Goal: Task Accomplishment & Management: Manage account settings

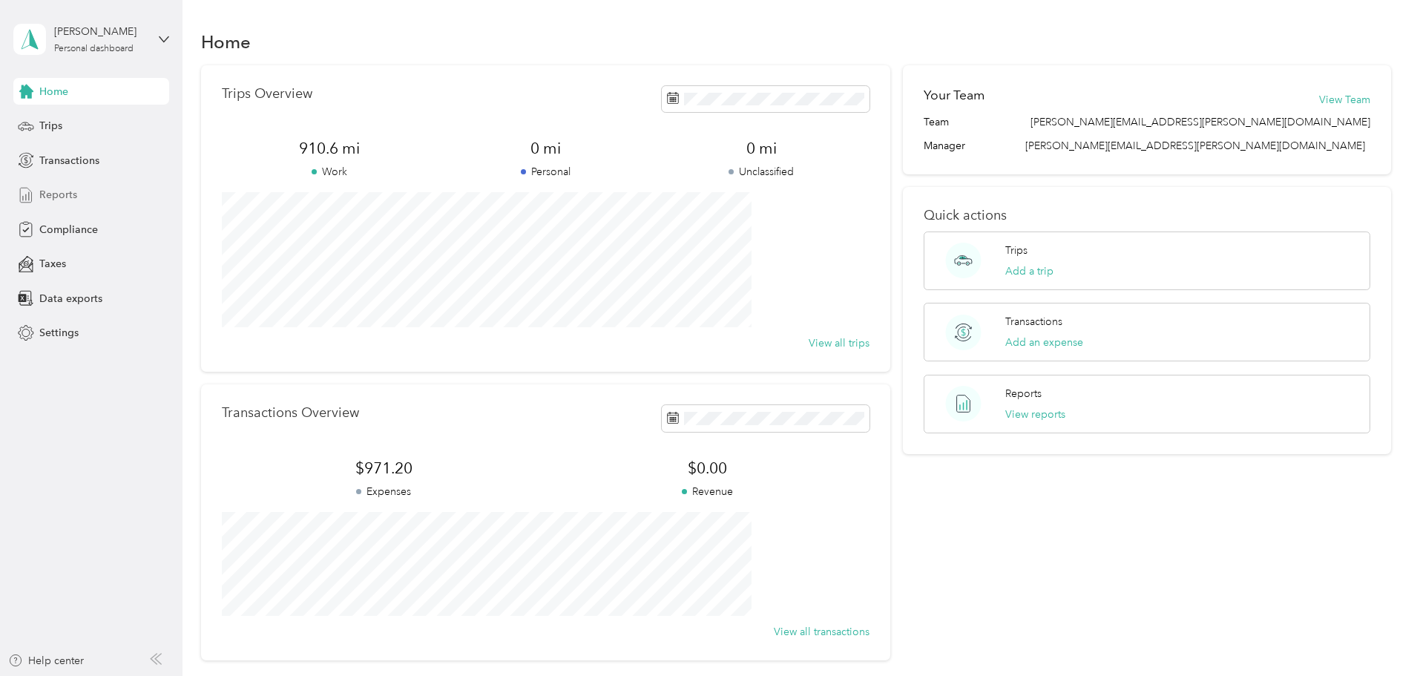
click at [65, 191] on span "Reports" at bounding box center [58, 195] width 38 height 16
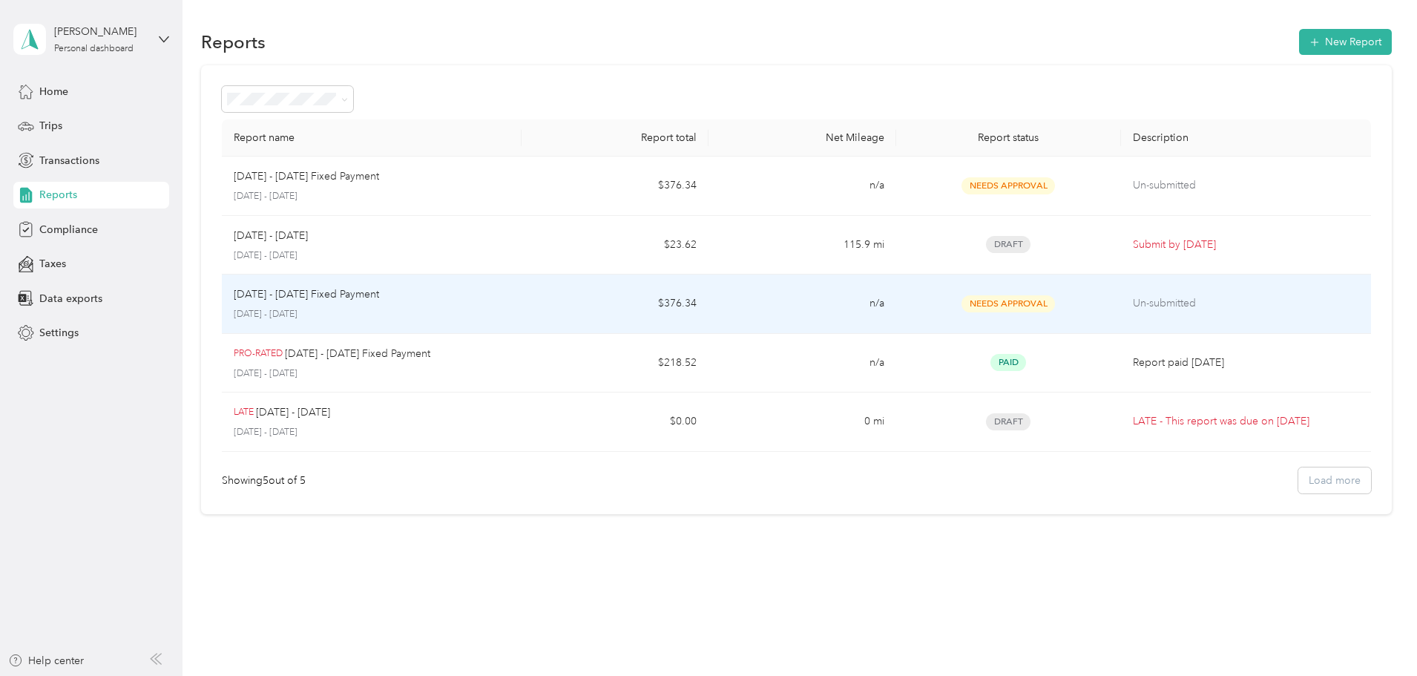
click at [379, 293] on p "[DATE] - [DATE] Fixed Payment" at bounding box center [306, 294] width 145 height 16
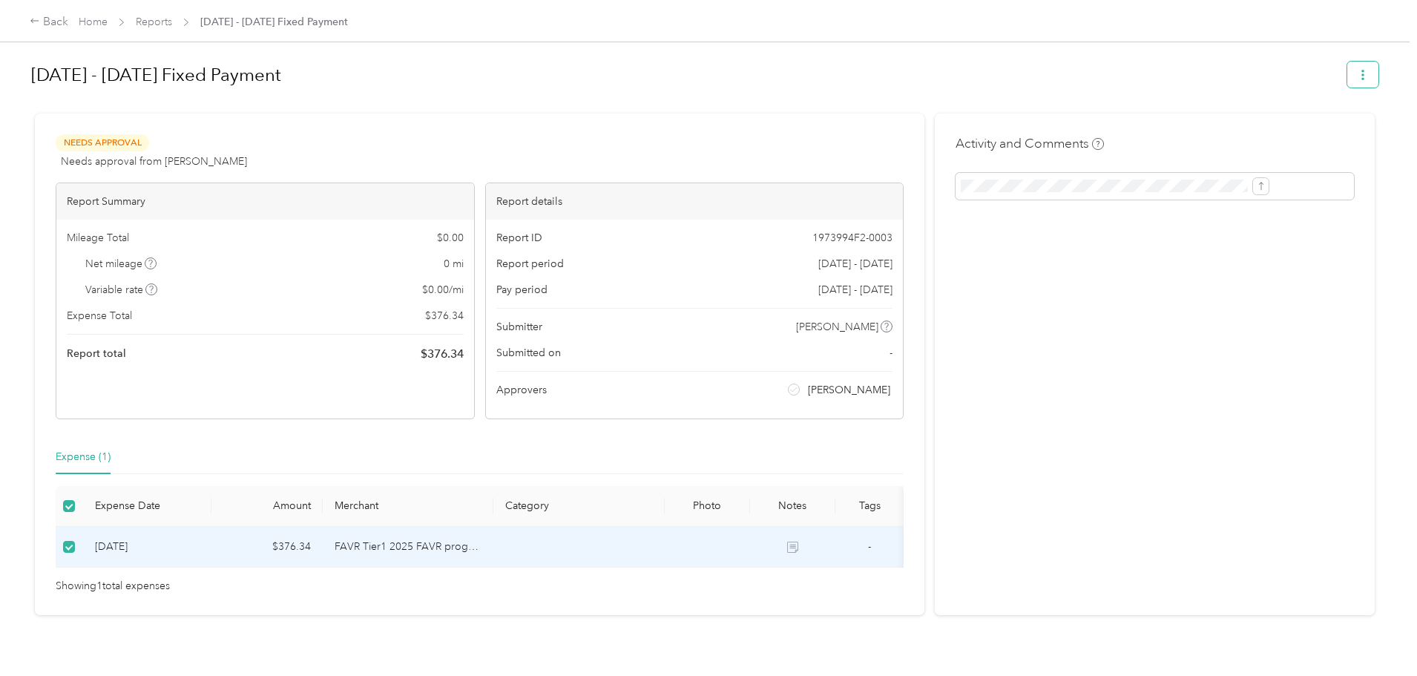
click at [1358, 79] on icon "button" at bounding box center [1363, 75] width 10 height 10
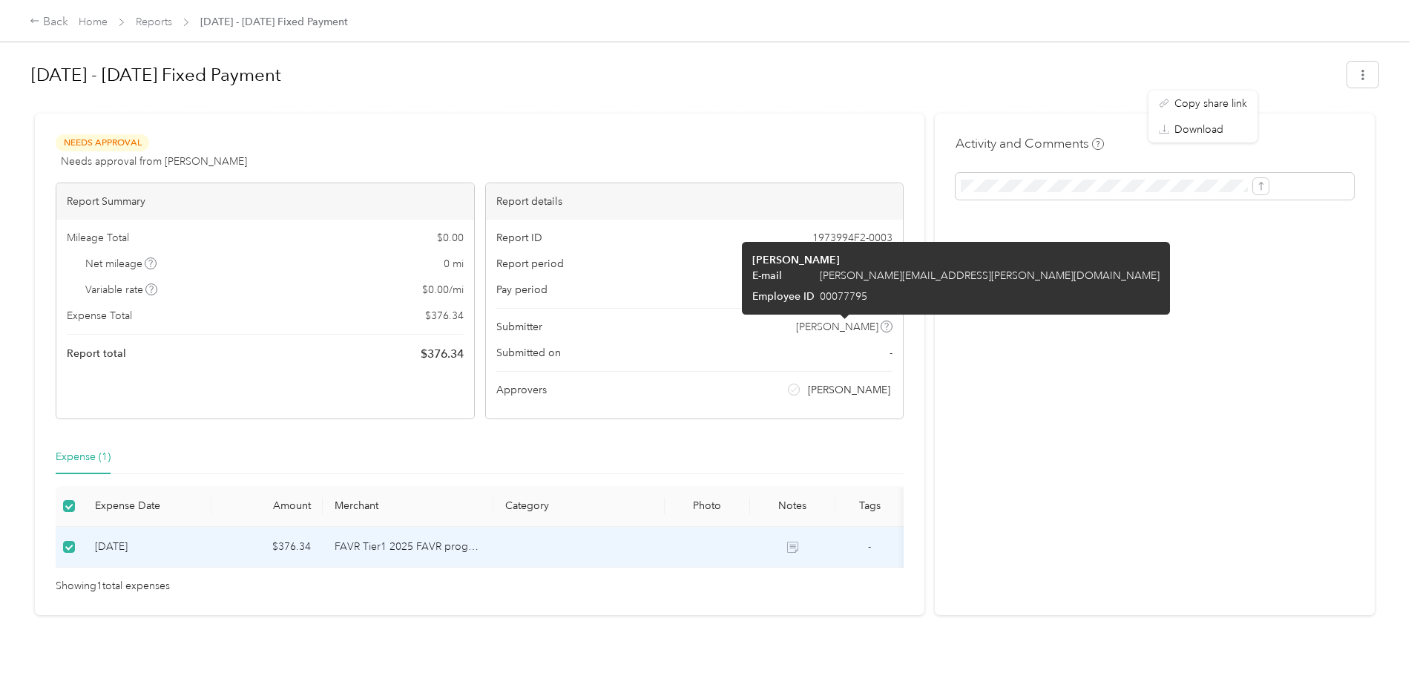
click at [883, 326] on icon at bounding box center [886, 326] width 7 height 7
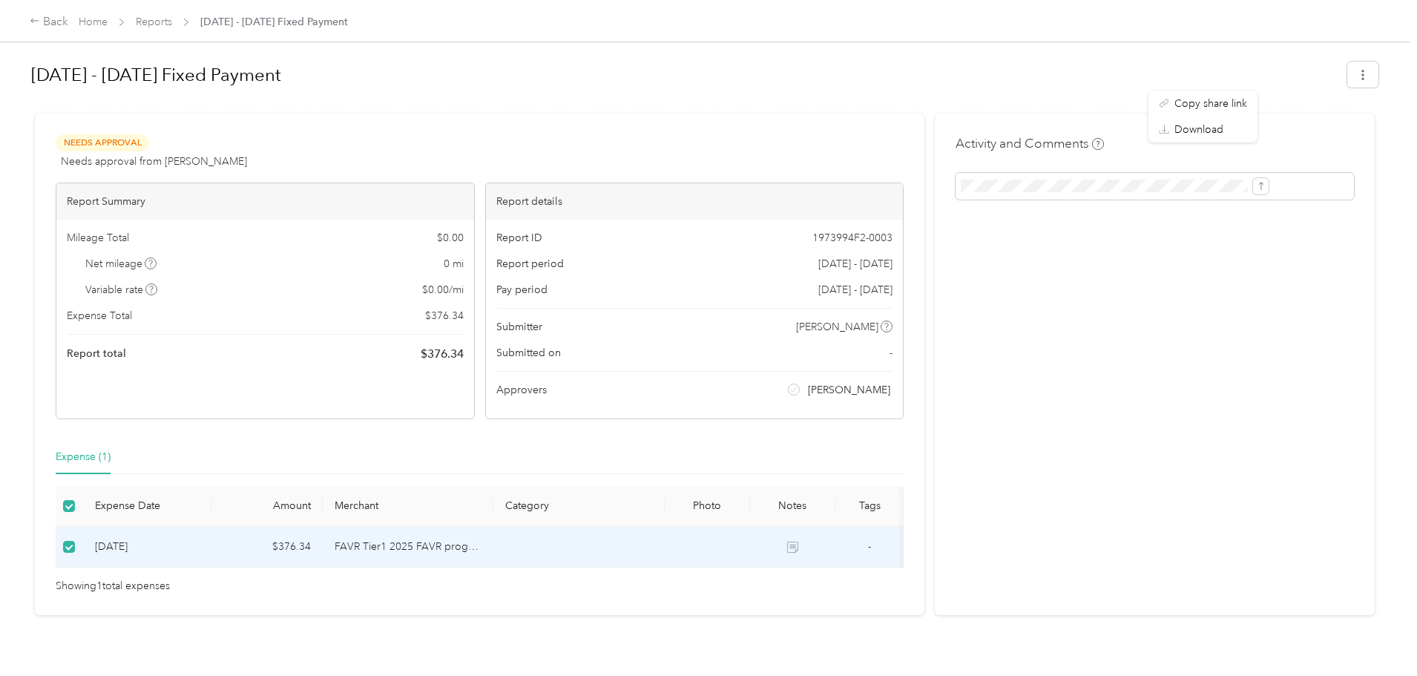
click at [832, 294] on span "[DATE] - [DATE]" at bounding box center [855, 290] width 74 height 16
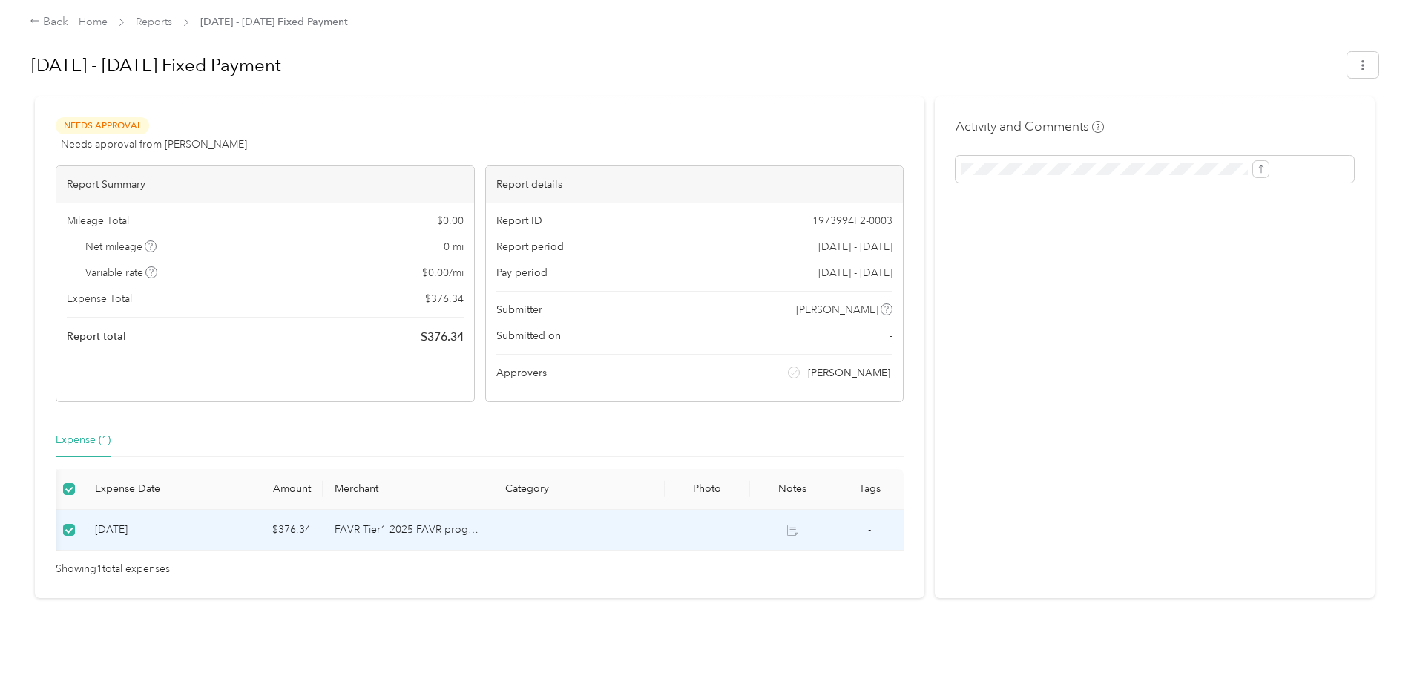
scroll to position [0, 47]
click at [576, 510] on td at bounding box center [578, 530] width 171 height 41
click at [835, 514] on td "-" at bounding box center [869, 530] width 68 height 41
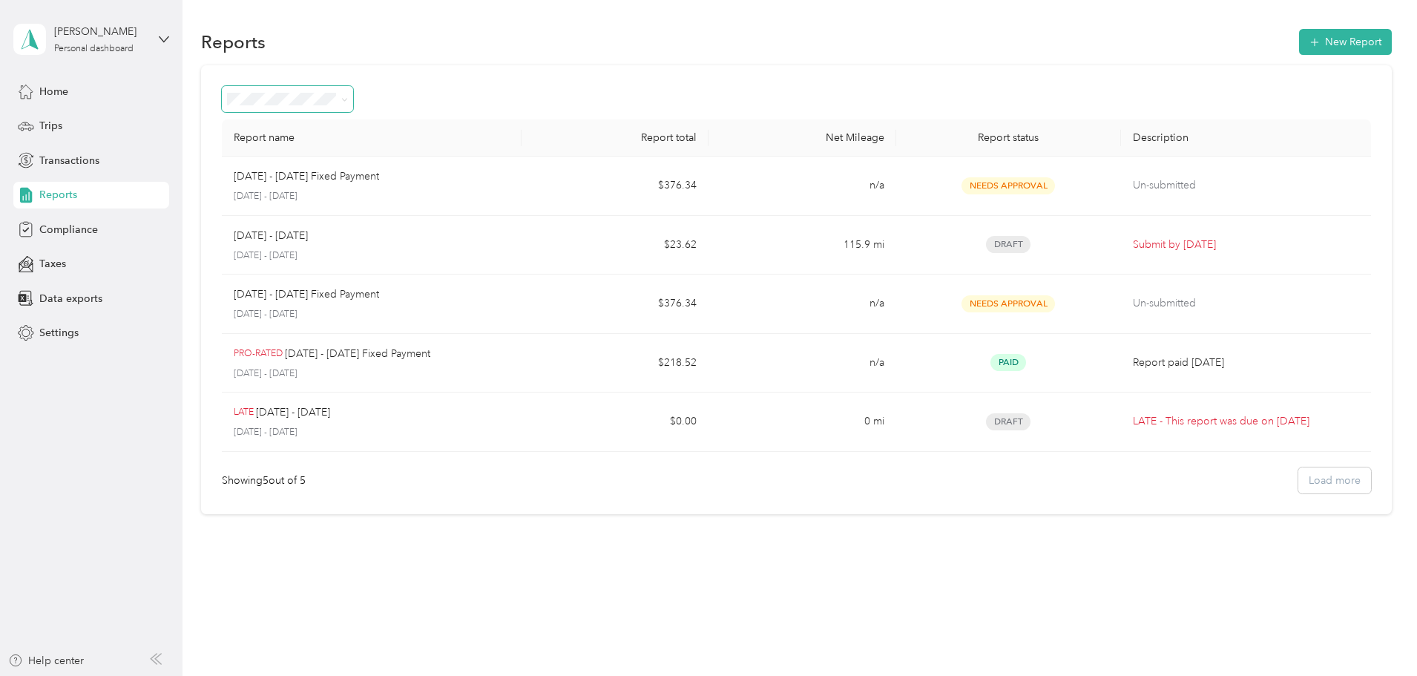
click at [348, 96] on icon at bounding box center [344, 99] width 7 height 7
click at [240, 128] on div "Report name Report total Net Mileage Report status Description Sep 1 - 30, 2025…" at bounding box center [796, 289] width 1191 height 449
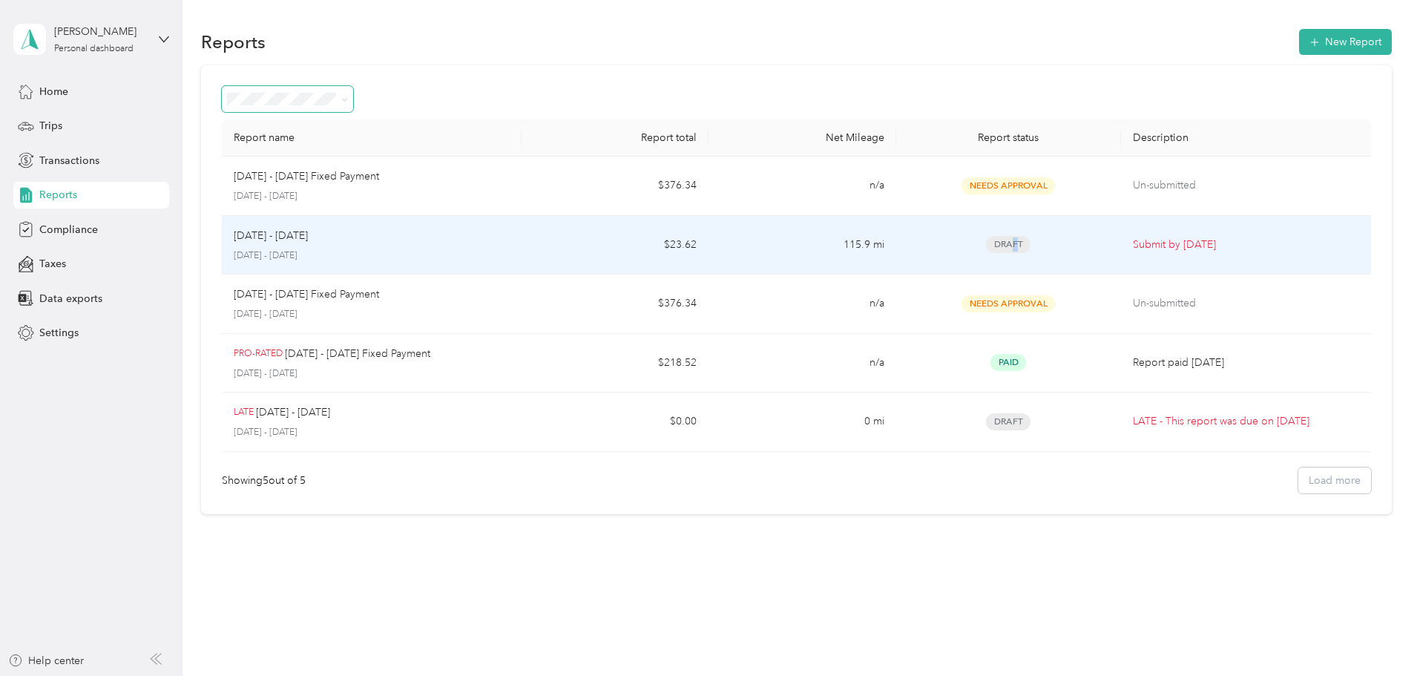
click at [986, 249] on span "Draft" at bounding box center [1008, 244] width 45 height 17
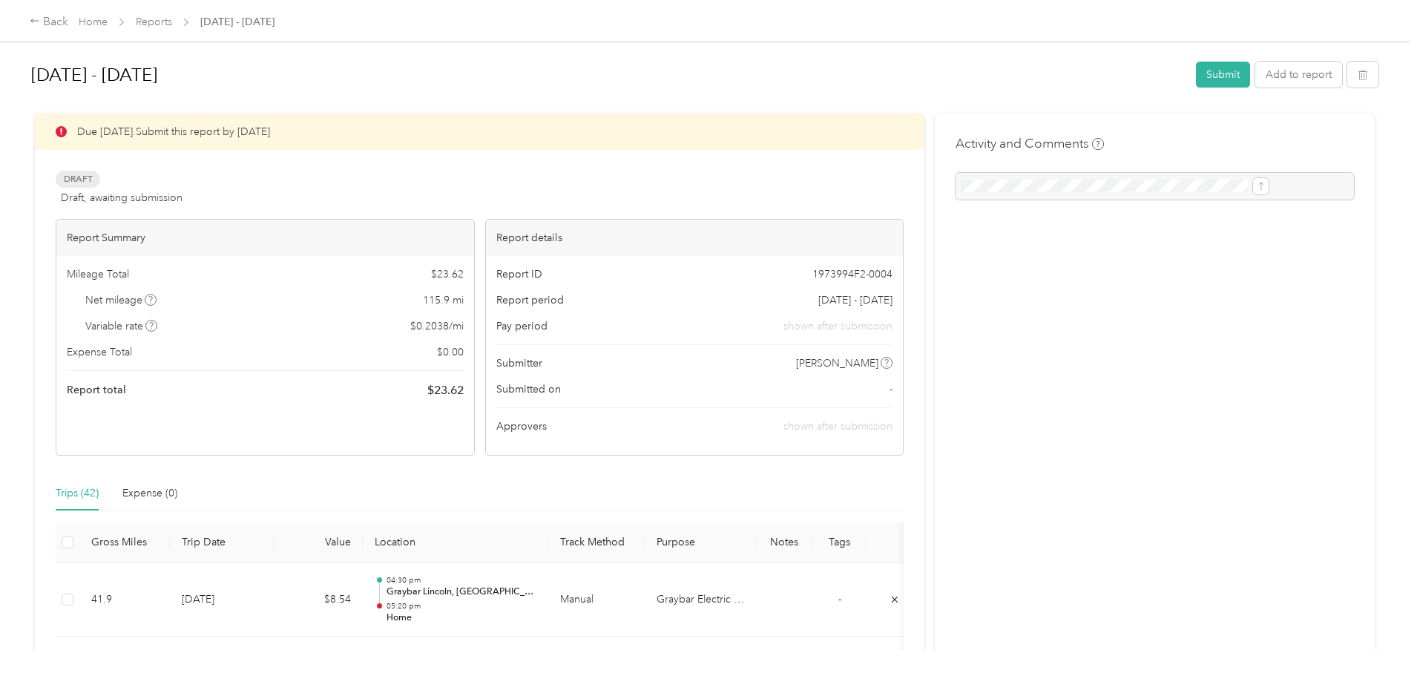
click at [100, 180] on span "Draft" at bounding box center [78, 179] width 45 height 17
click at [391, 211] on div "Due in 2 days. Submit this report by Sep. 4, 2025 Draft Draft, awaiting submiss…" at bounding box center [480, 285] width 848 height 342
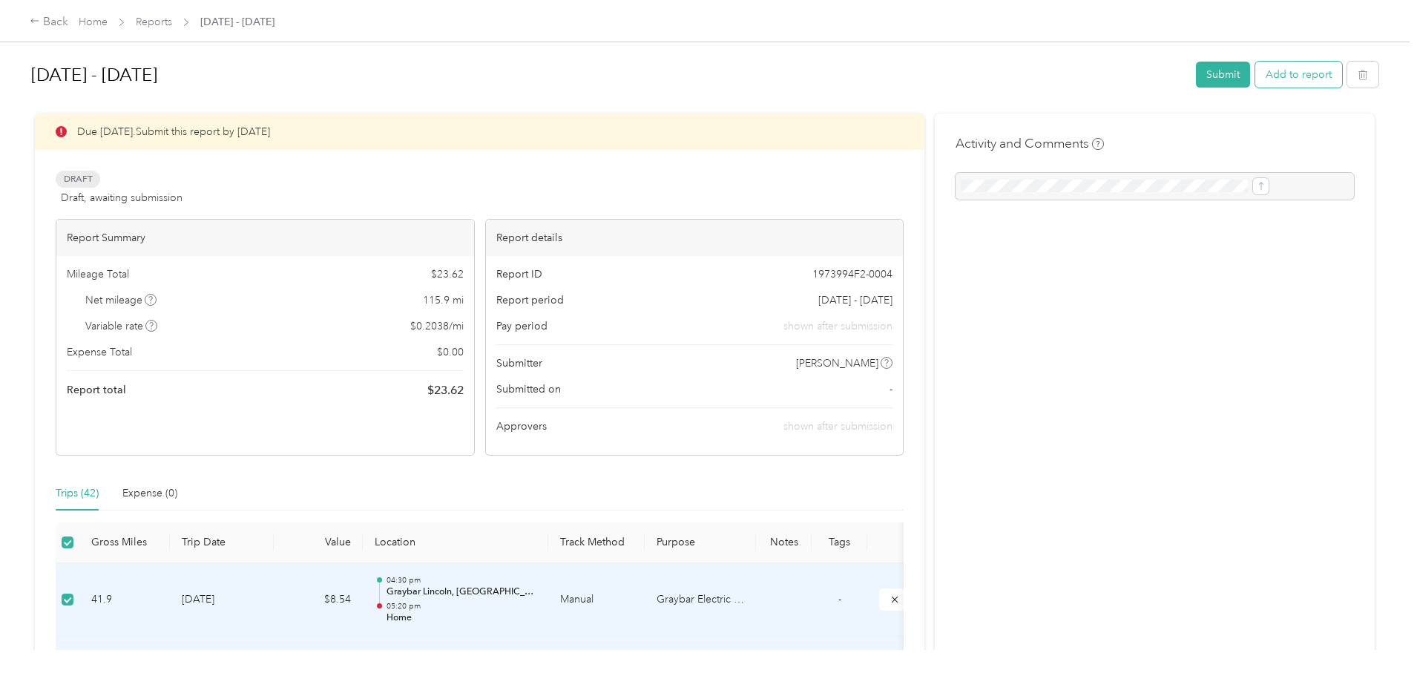
click at [1255, 75] on button "Add to report" at bounding box center [1298, 75] width 87 height 26
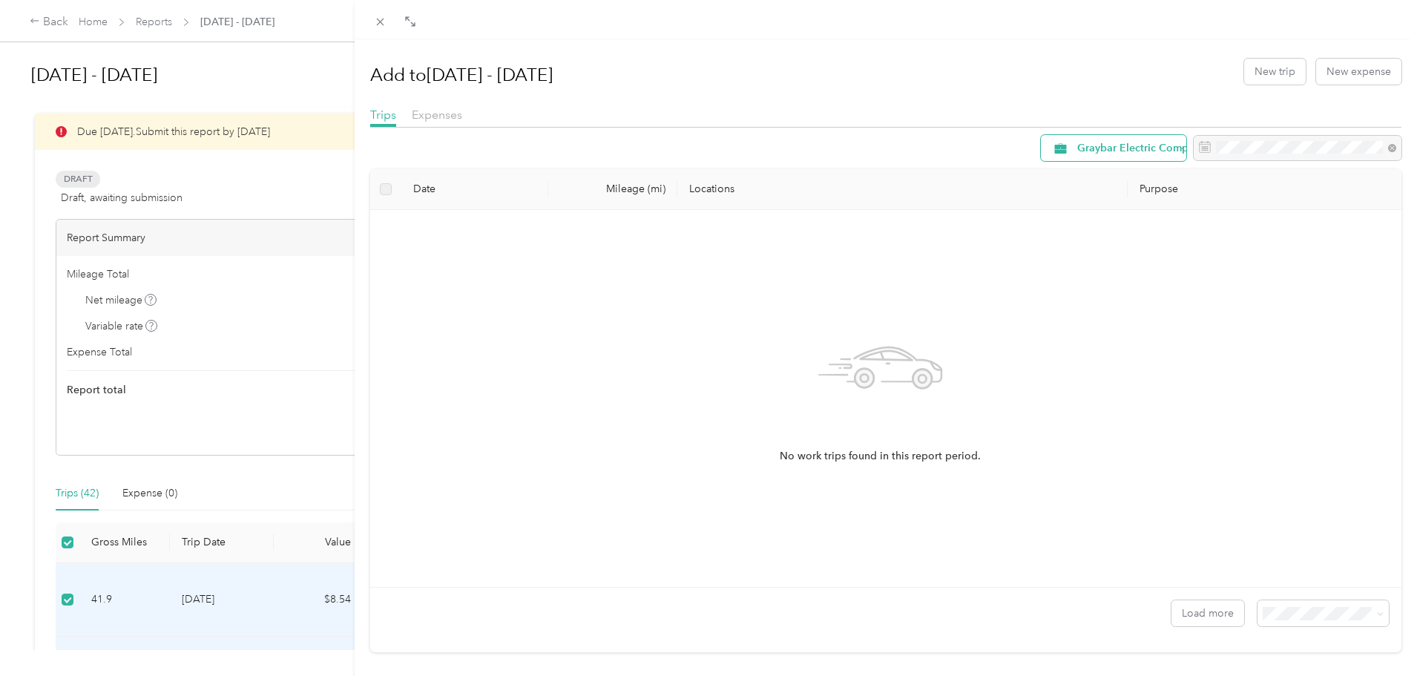
click at [1148, 152] on span "Graybar Electric Company, Inc" at bounding box center [1151, 148] width 148 height 10
click at [1117, 228] on span "Graybar Electric Company, Inc" at bounding box center [1140, 228] width 149 height 16
click at [380, 19] on icon at bounding box center [380, 22] width 13 height 13
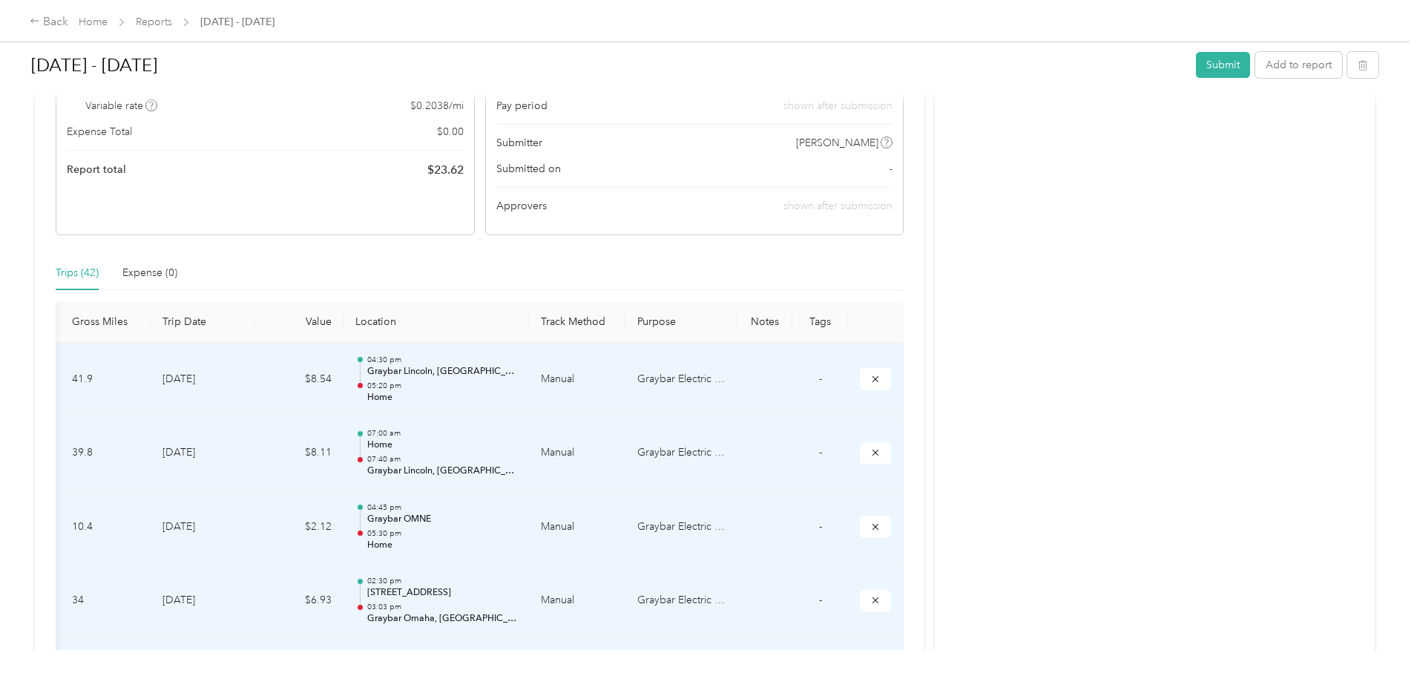
scroll to position [223, 0]
click at [625, 321] on th "Purpose" at bounding box center [680, 320] width 111 height 41
click at [661, 381] on td "Graybar Electric Company, Inc" at bounding box center [680, 378] width 111 height 74
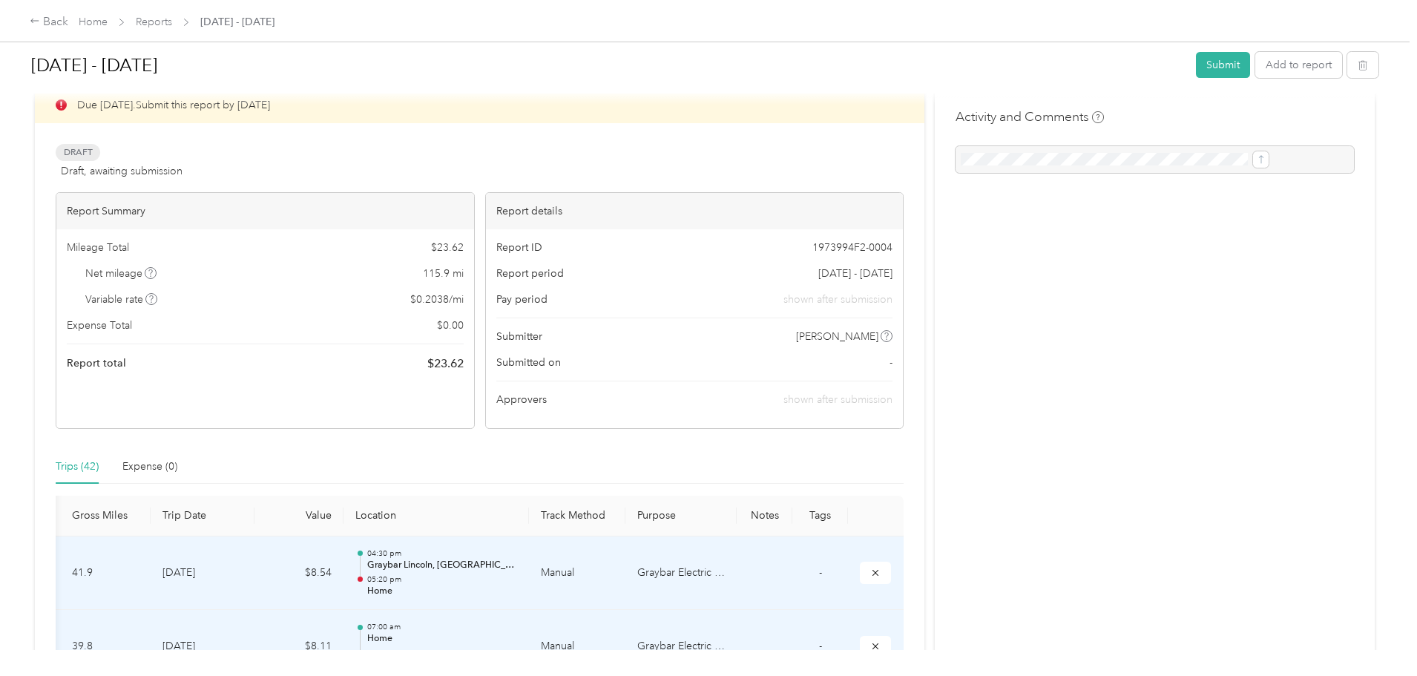
scroll to position [0, 0]
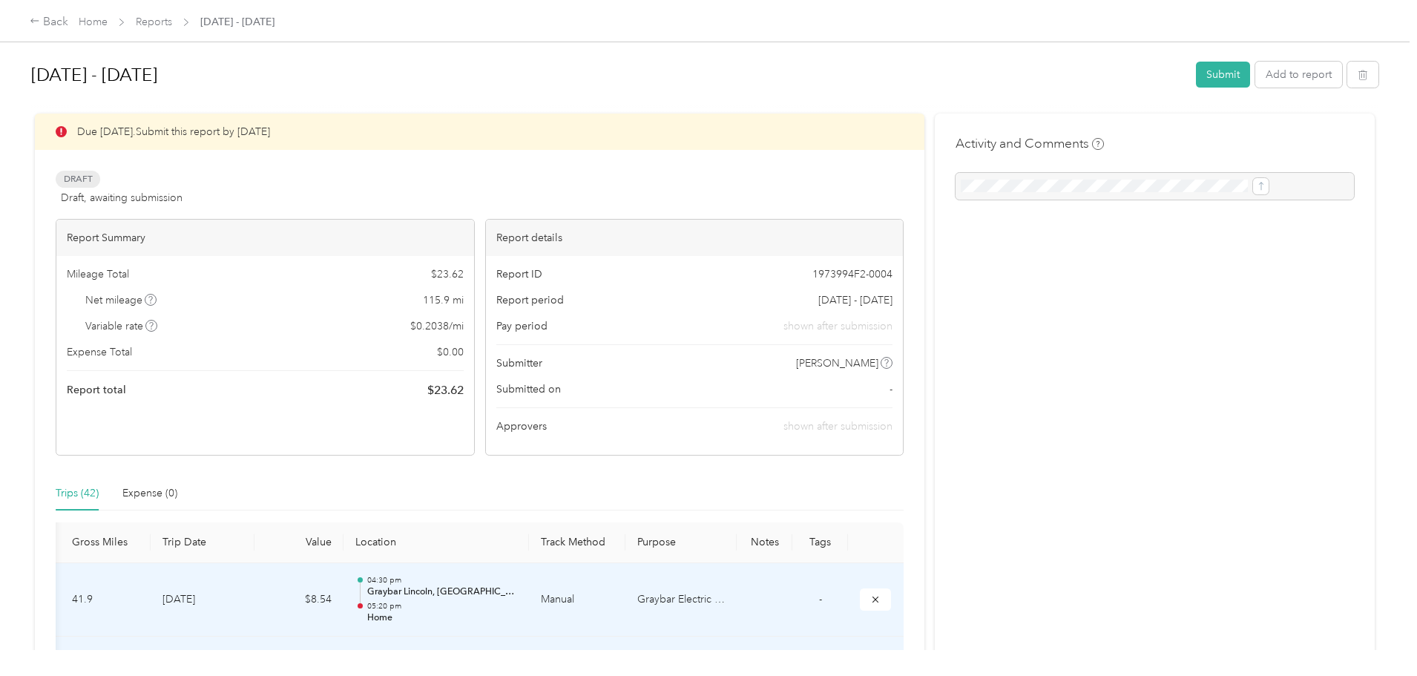
click at [67, 131] on icon at bounding box center [61, 131] width 11 height 11
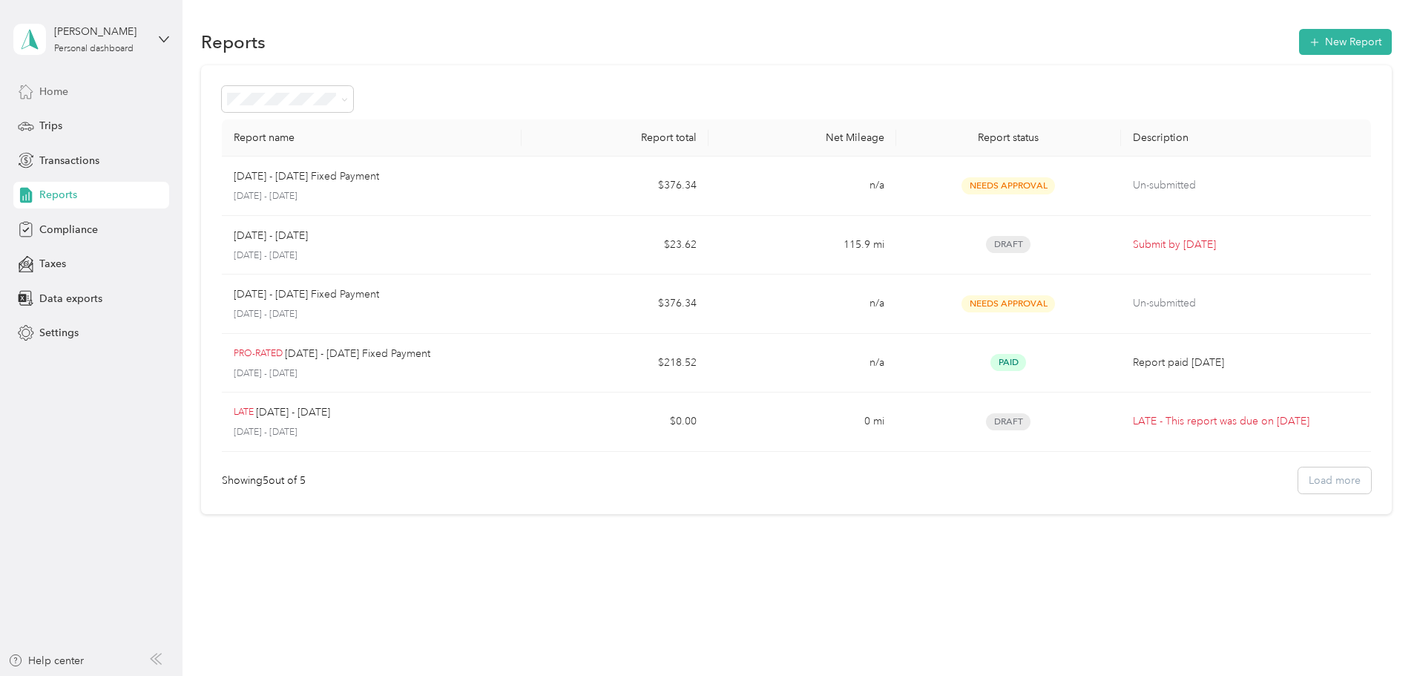
click at [63, 93] on span "Home" at bounding box center [53, 92] width 29 height 16
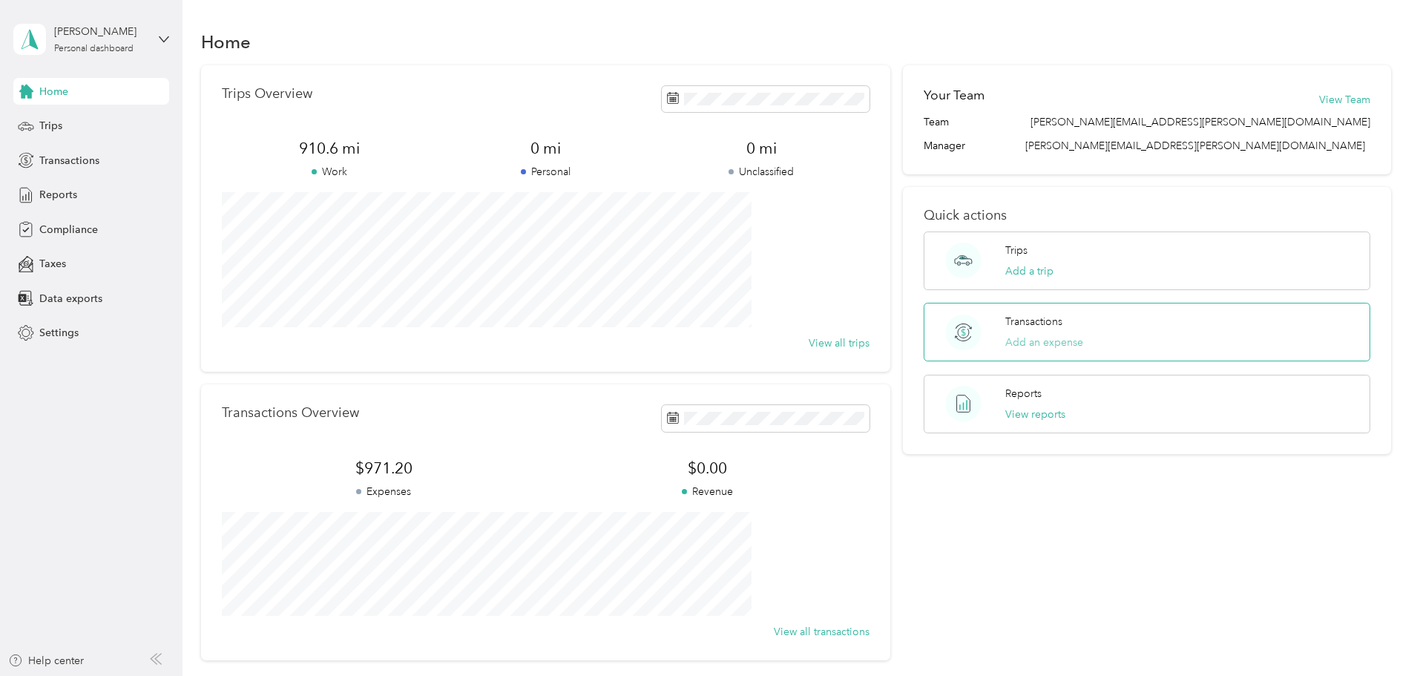
click at [1013, 343] on button "Add an expense" at bounding box center [1044, 343] width 78 height 16
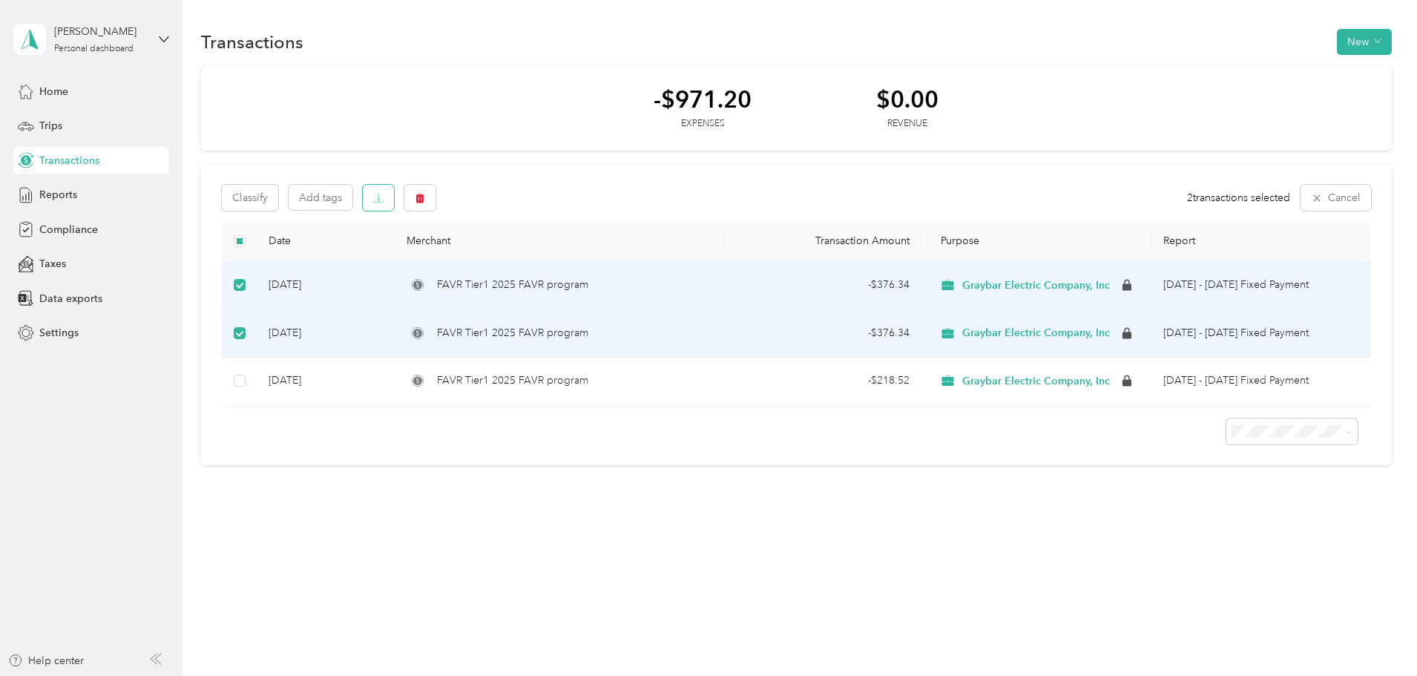
click at [384, 203] on span "button" at bounding box center [378, 197] width 10 height 13
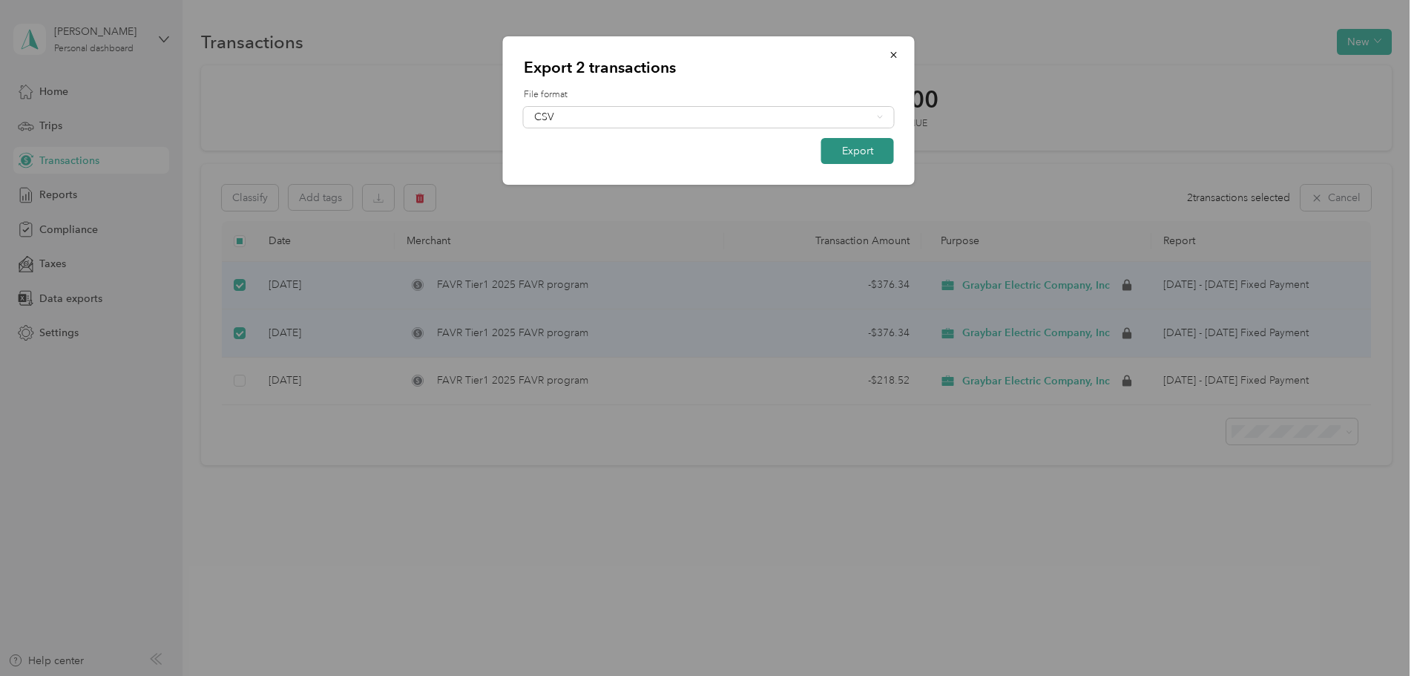
click at [869, 145] on button "Export" at bounding box center [857, 151] width 73 height 26
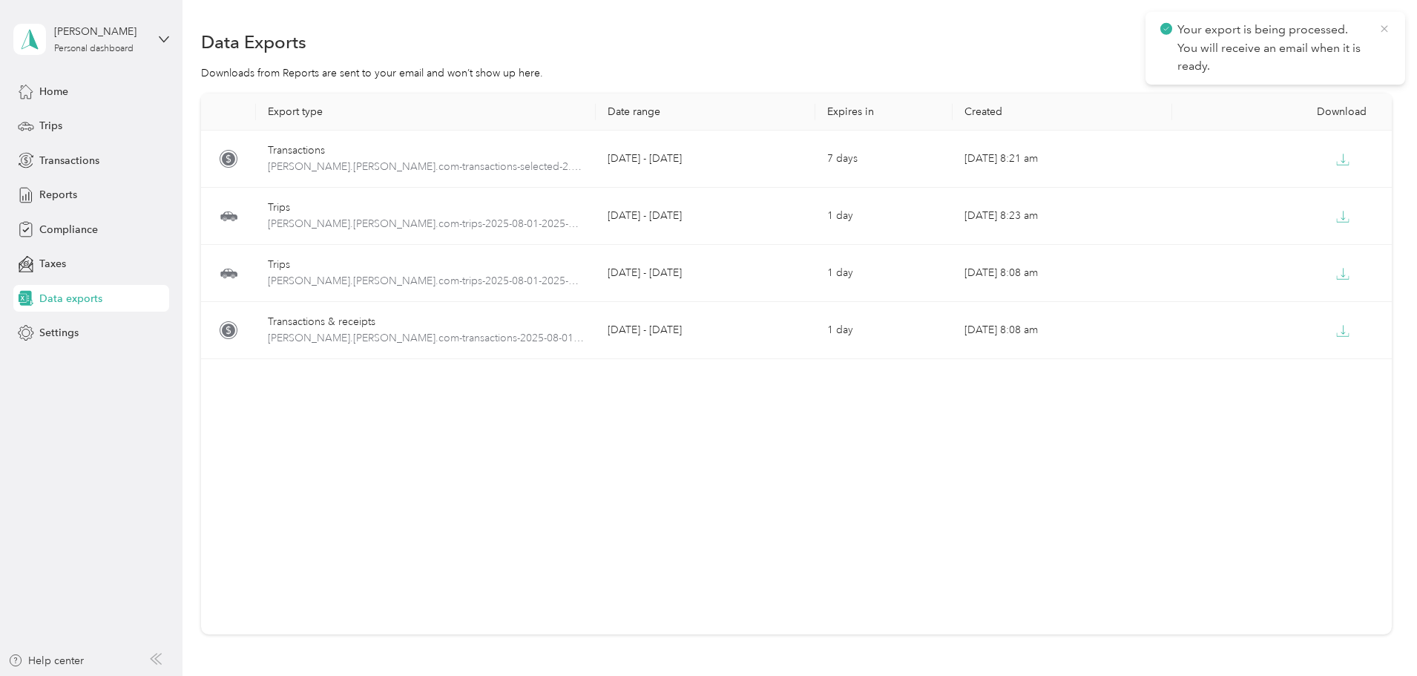
click at [1381, 26] on icon at bounding box center [1384, 28] width 12 height 13
click at [72, 228] on span "Compliance" at bounding box center [68, 230] width 59 height 16
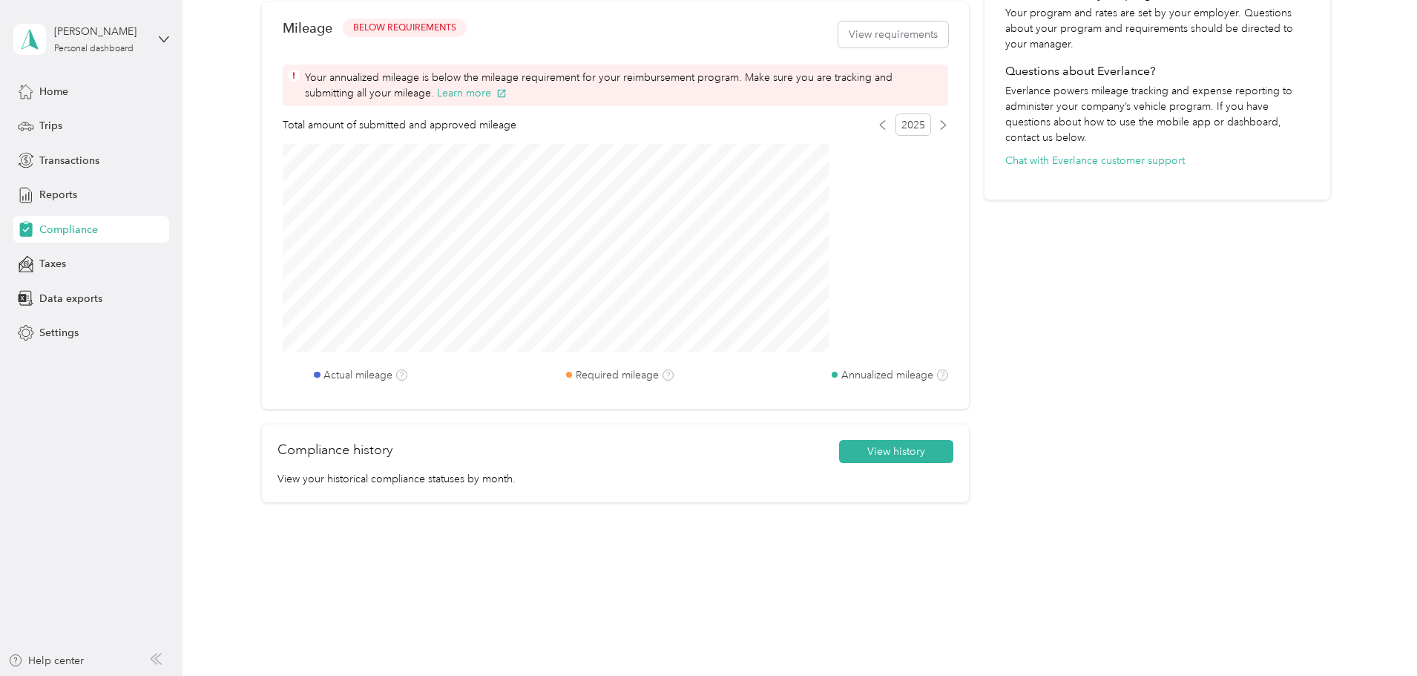
scroll to position [484, 0]
click at [44, 264] on span "Taxes" at bounding box center [52, 264] width 27 height 16
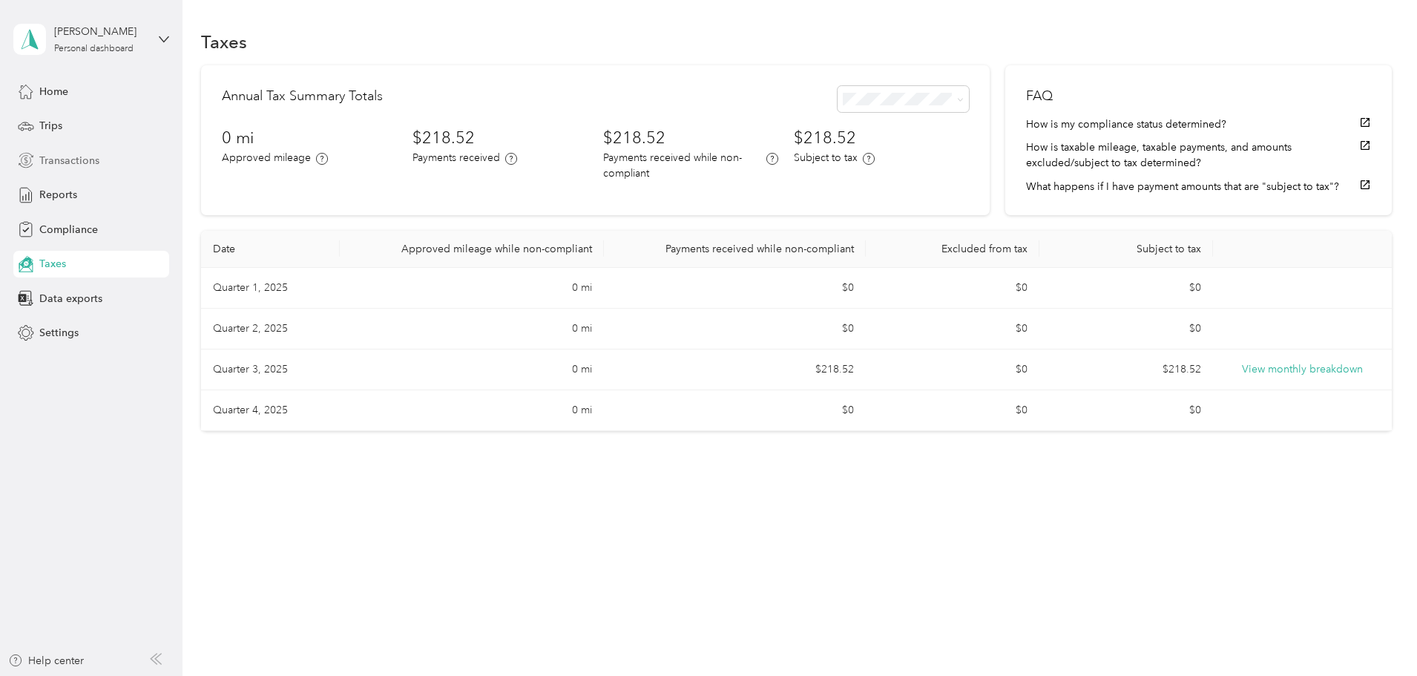
click at [82, 162] on span "Transactions" at bounding box center [69, 161] width 60 height 16
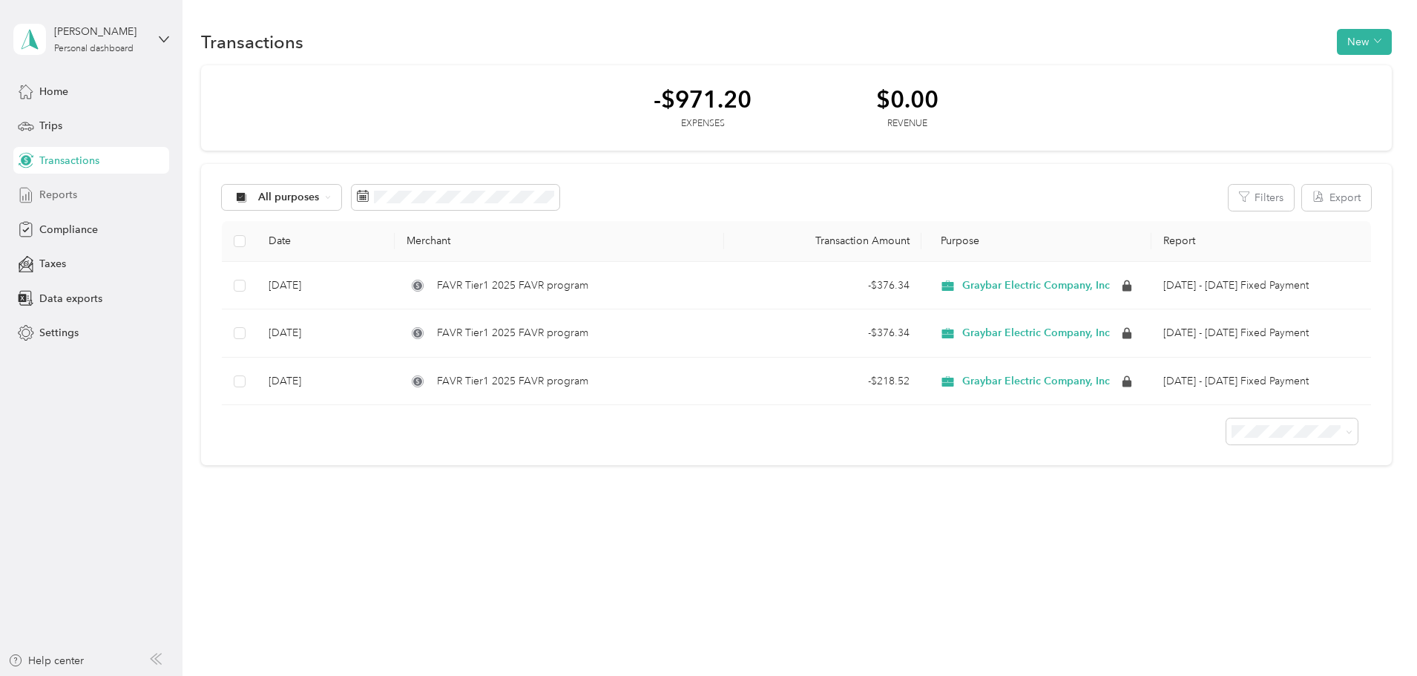
click at [69, 192] on span "Reports" at bounding box center [58, 195] width 38 height 16
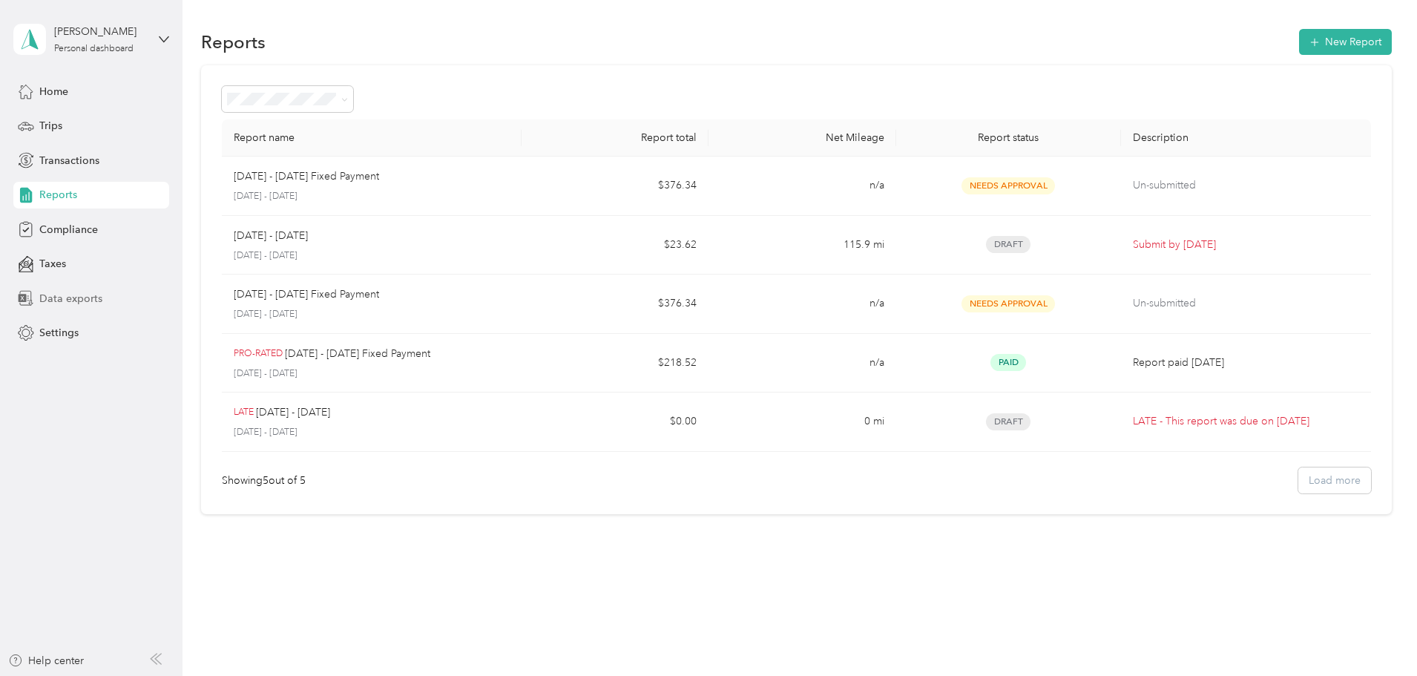
click at [83, 298] on span "Data exports" at bounding box center [70, 299] width 63 height 16
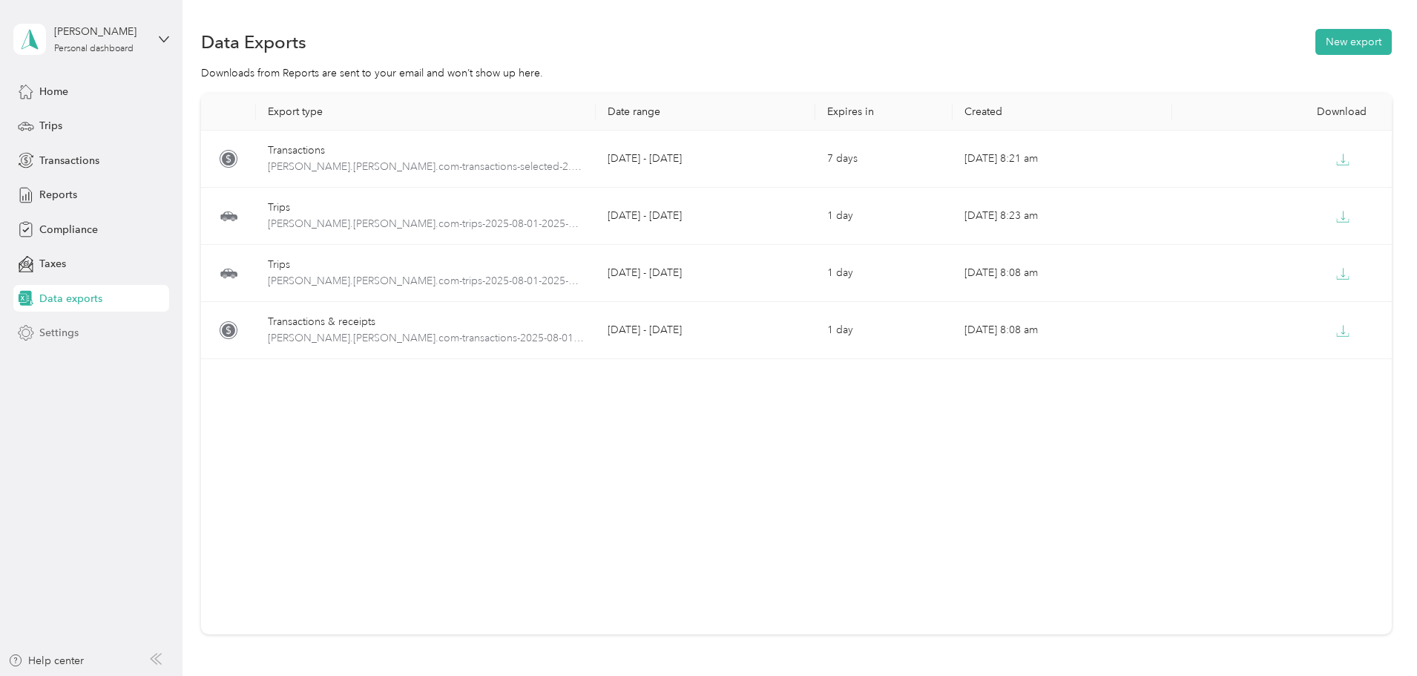
click at [54, 335] on span "Settings" at bounding box center [58, 333] width 39 height 16
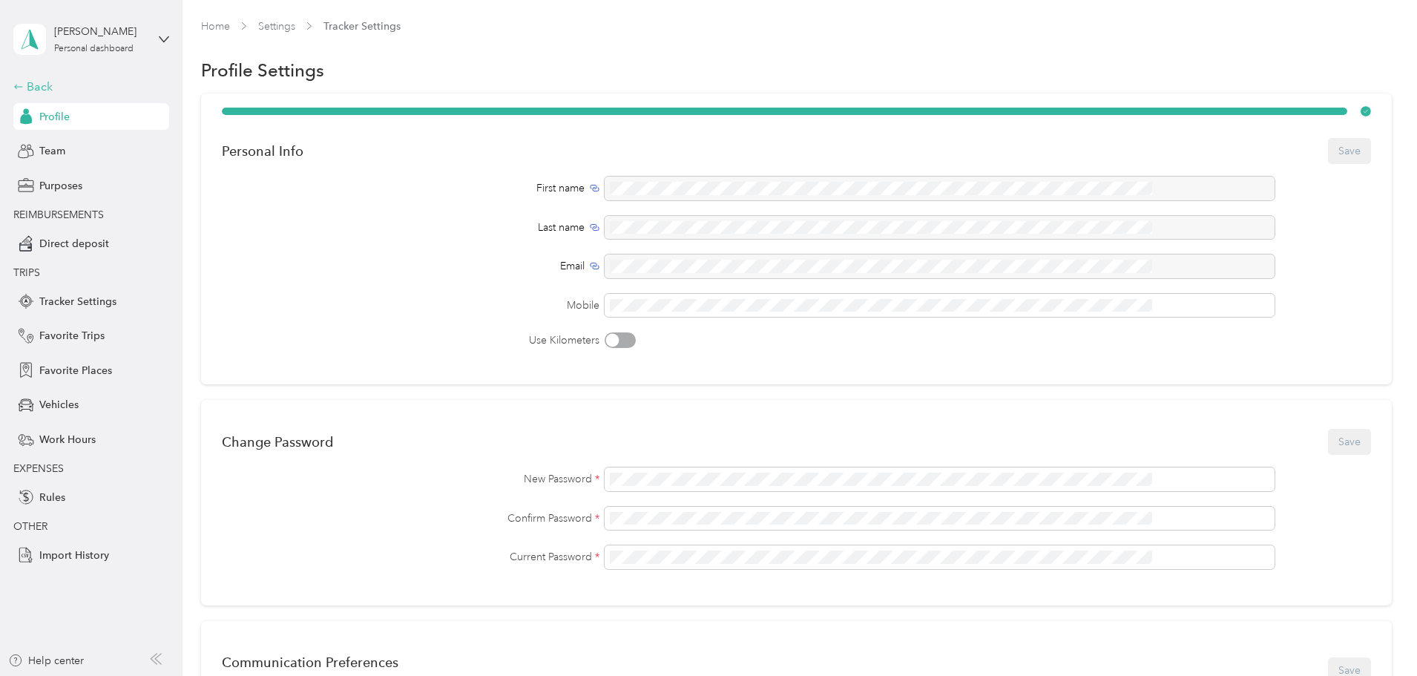
click at [24, 86] on div "Back" at bounding box center [87, 87] width 148 height 18
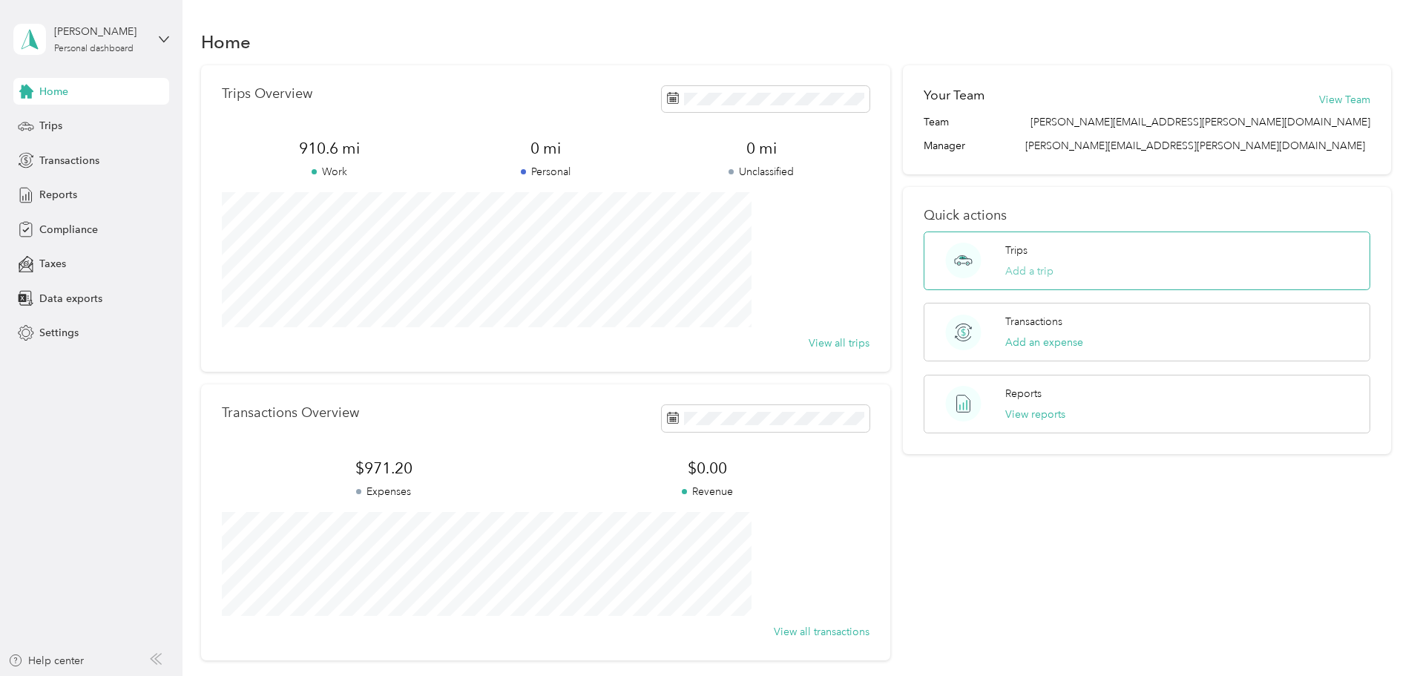
click at [1010, 268] on button "Add a trip" at bounding box center [1029, 271] width 48 height 16
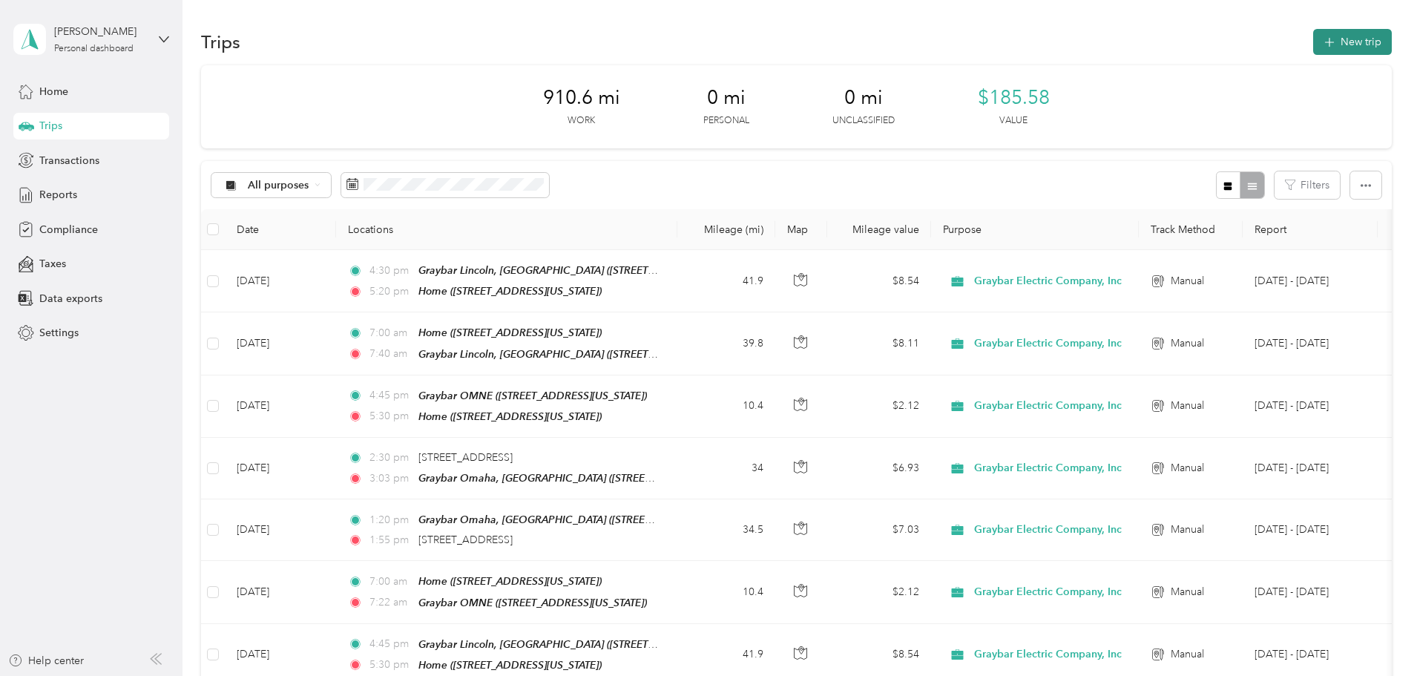
click at [1313, 42] on button "New trip" at bounding box center [1352, 42] width 79 height 26
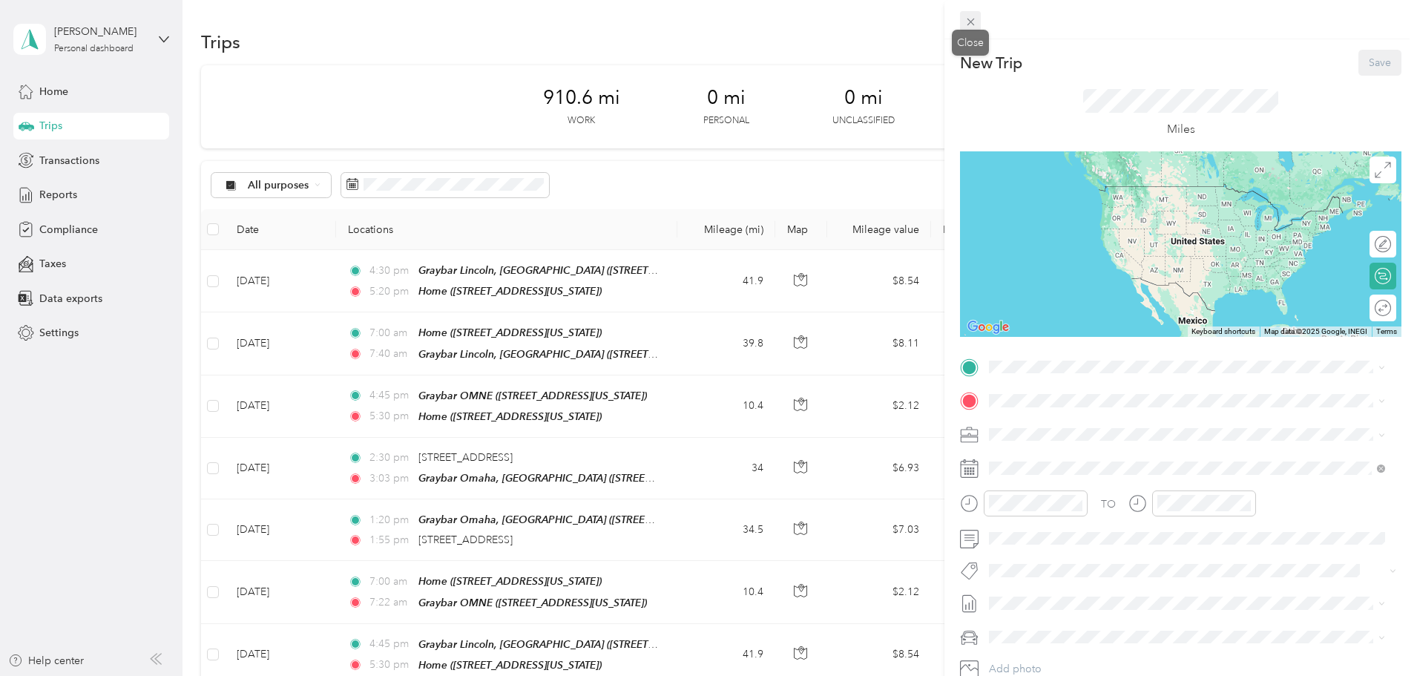
click at [973, 22] on icon at bounding box center [970, 22] width 13 height 13
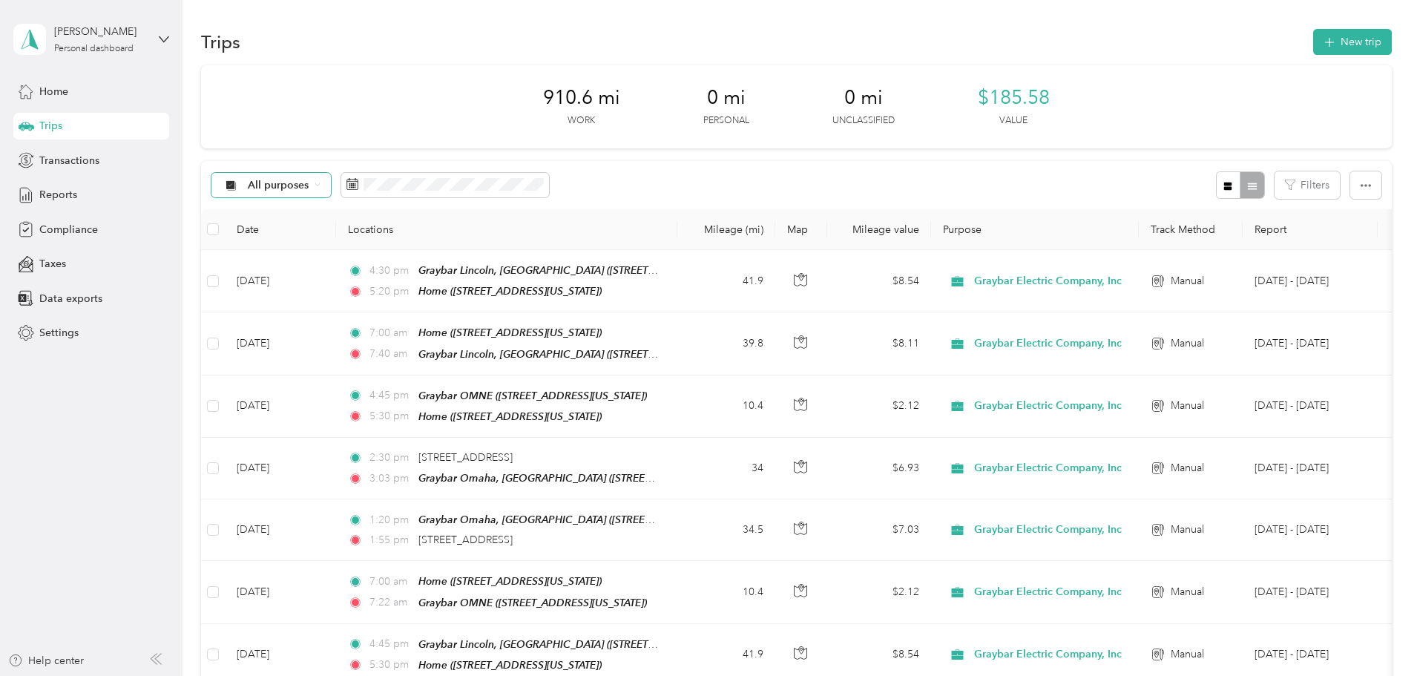
click at [309, 183] on span "All purposes" at bounding box center [279, 185] width 62 height 10
click at [414, 266] on li "Graybar Electric Company, Inc" at bounding box center [407, 264] width 195 height 26
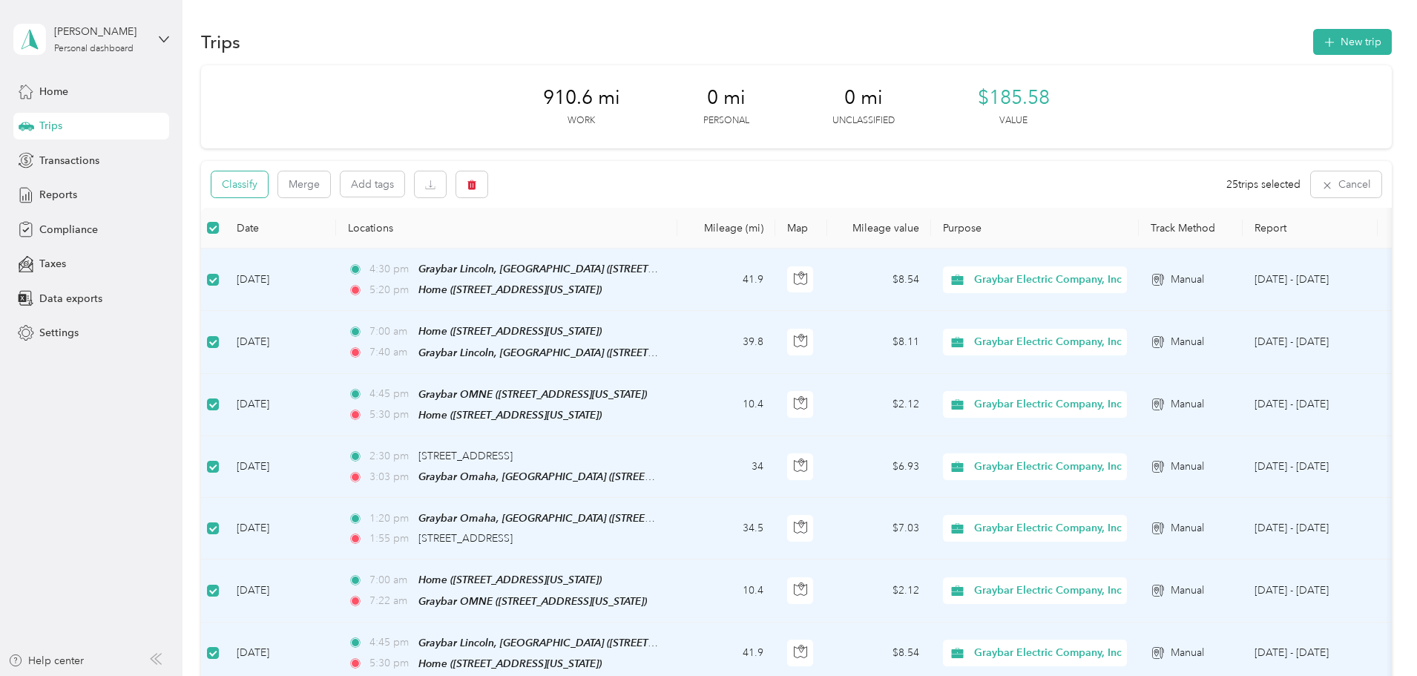
click at [268, 187] on button "Classify" at bounding box center [239, 184] width 56 height 26
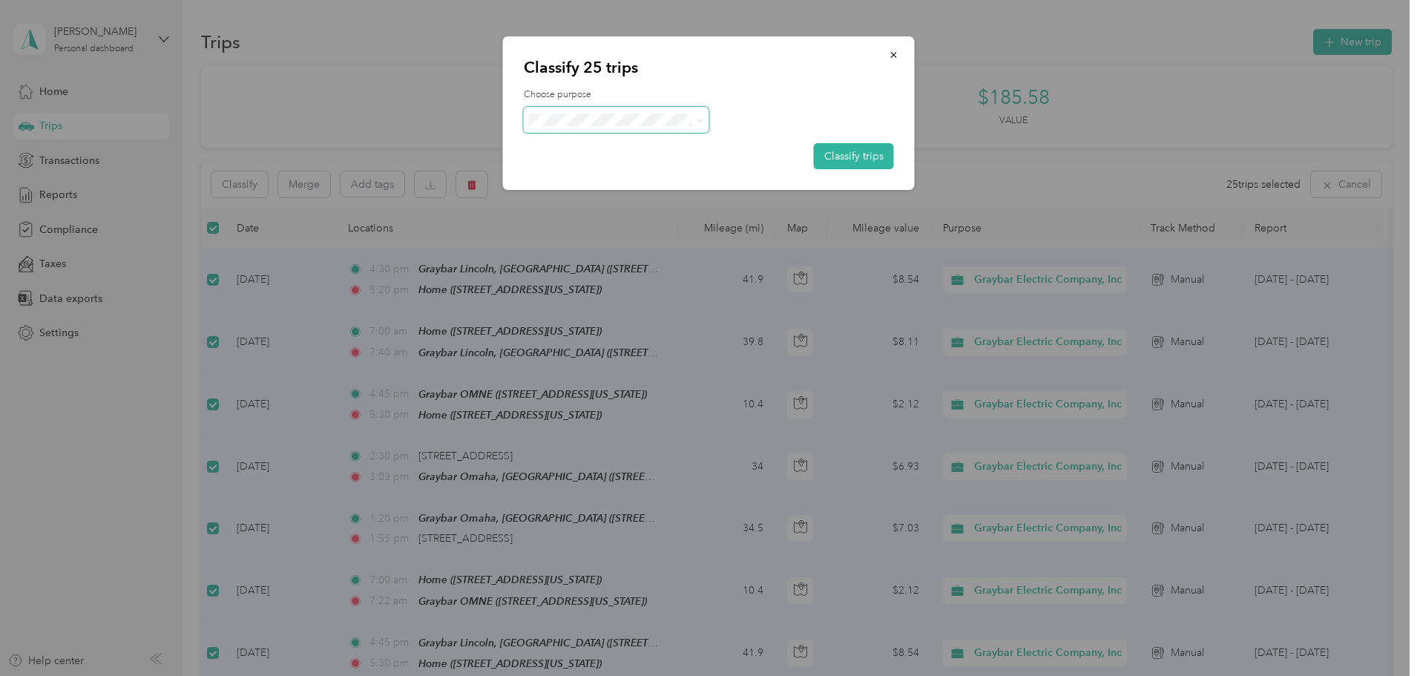
click at [643, 128] on span at bounding box center [616, 120] width 185 height 26
click at [661, 148] on span "Graybar Electric Company, Inc" at bounding box center [634, 147] width 148 height 16
click at [838, 158] on button "Classify trips" at bounding box center [854, 156] width 80 height 26
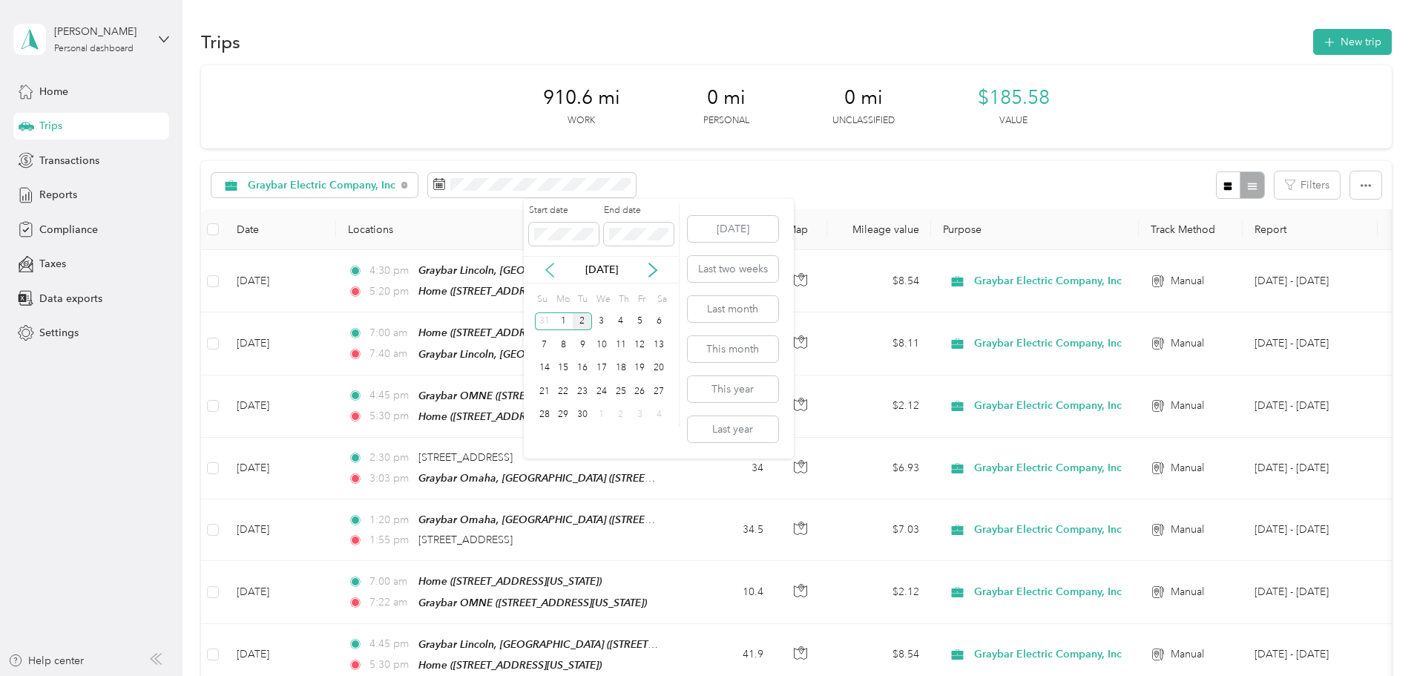
click at [547, 268] on icon at bounding box center [549, 269] width 7 height 13
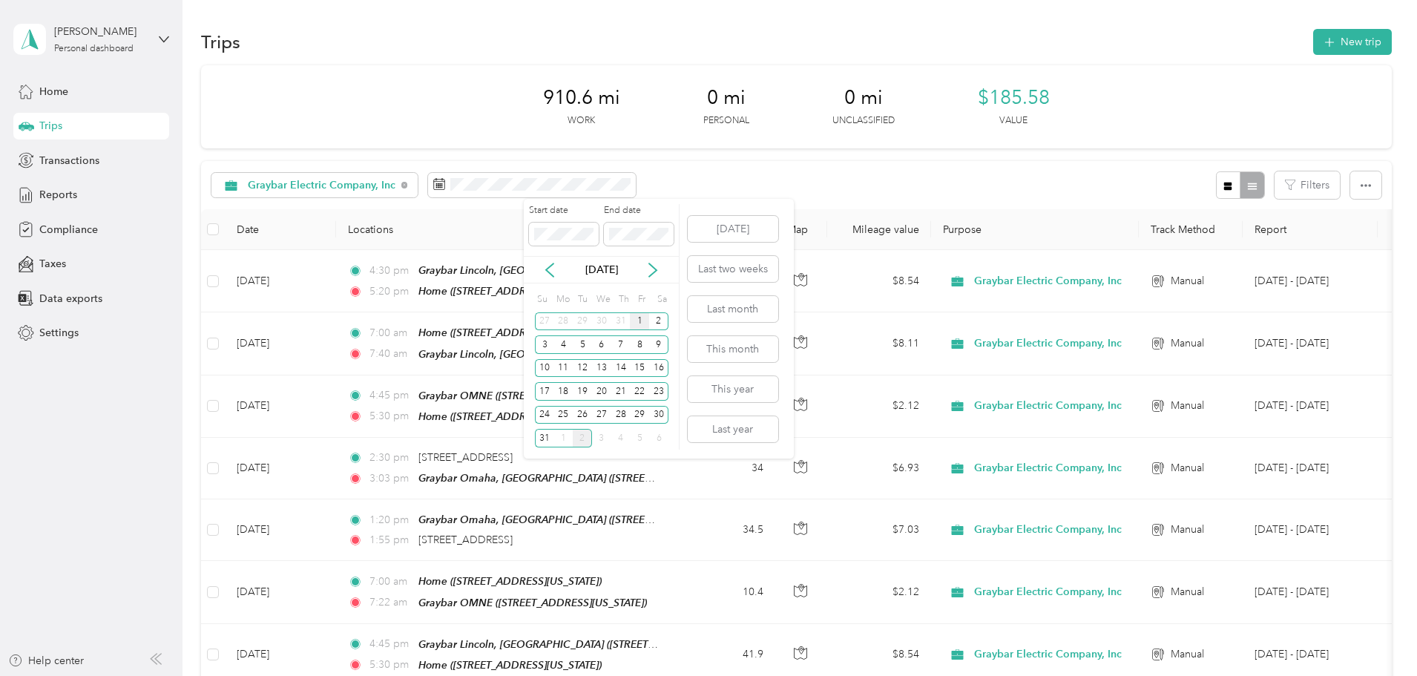
click at [634, 318] on div "1" at bounding box center [639, 321] width 19 height 19
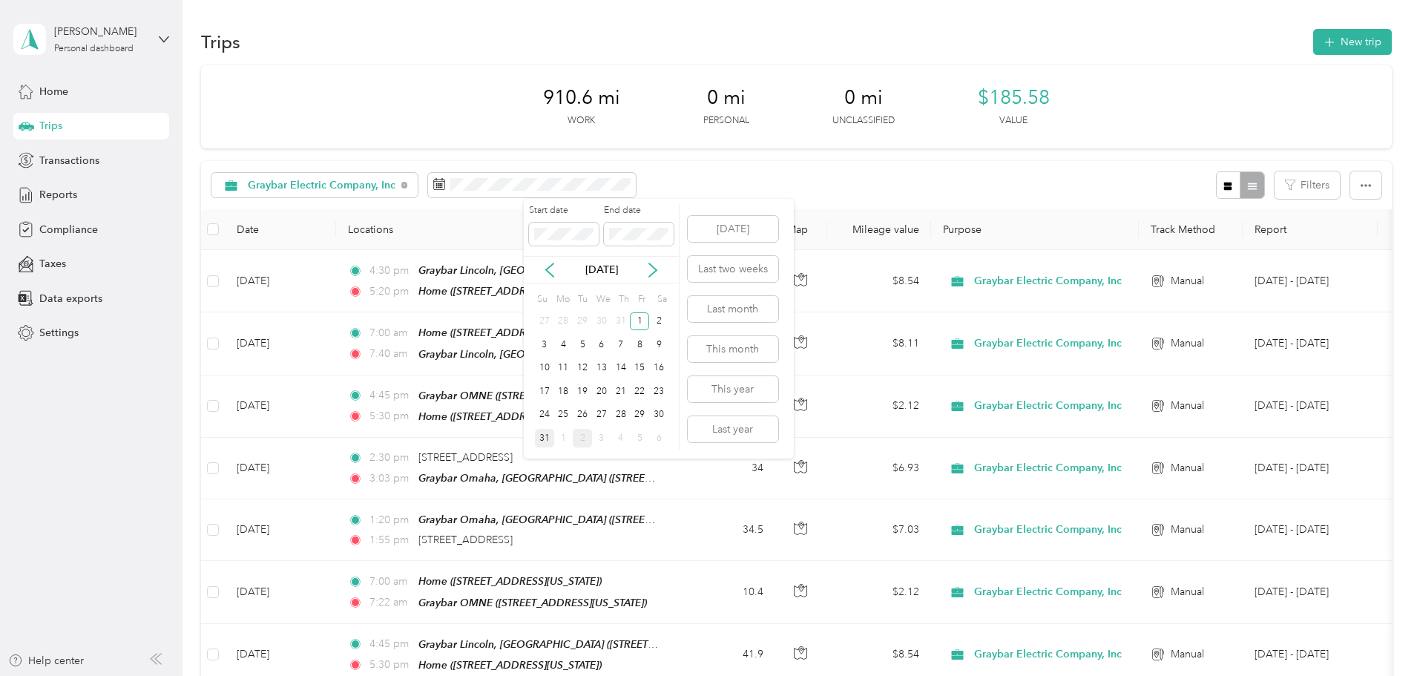
click at [546, 439] on div "31" at bounding box center [544, 438] width 19 height 19
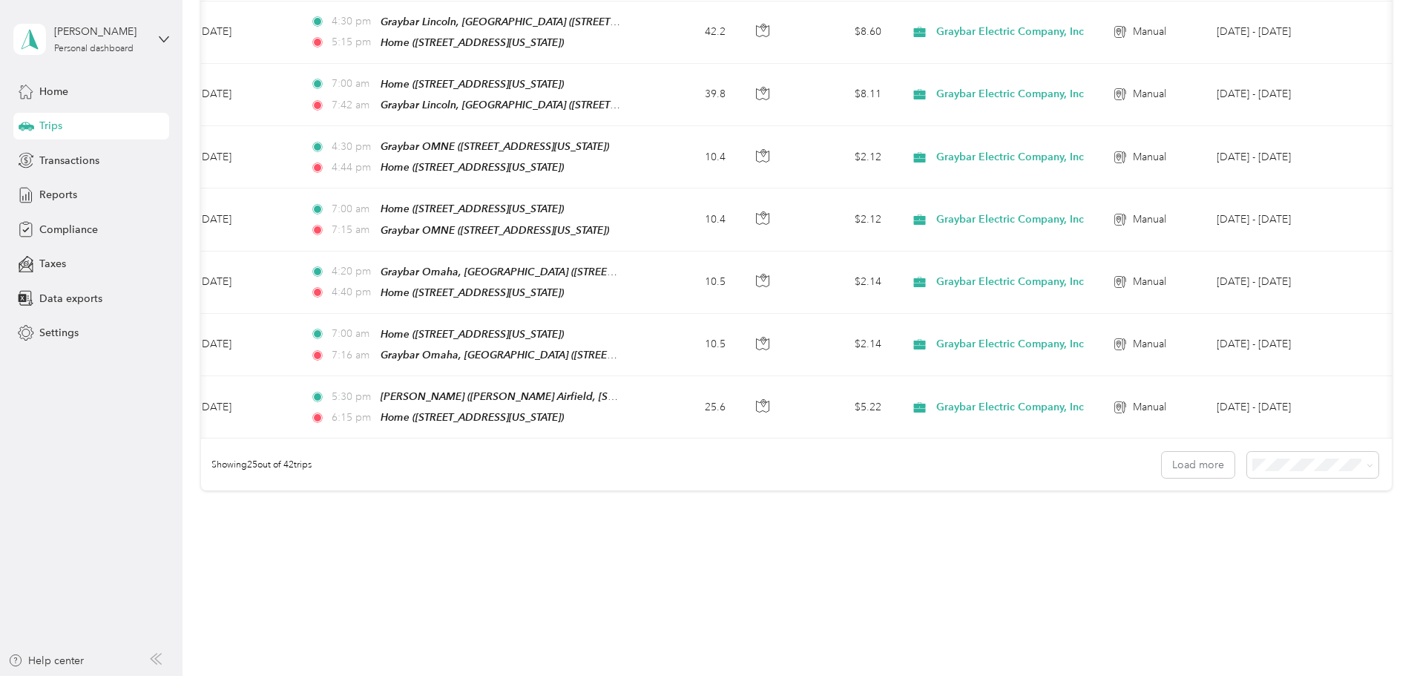
scroll to position [0, 240]
click at [1162, 452] on button "Load more" at bounding box center [1198, 465] width 73 height 26
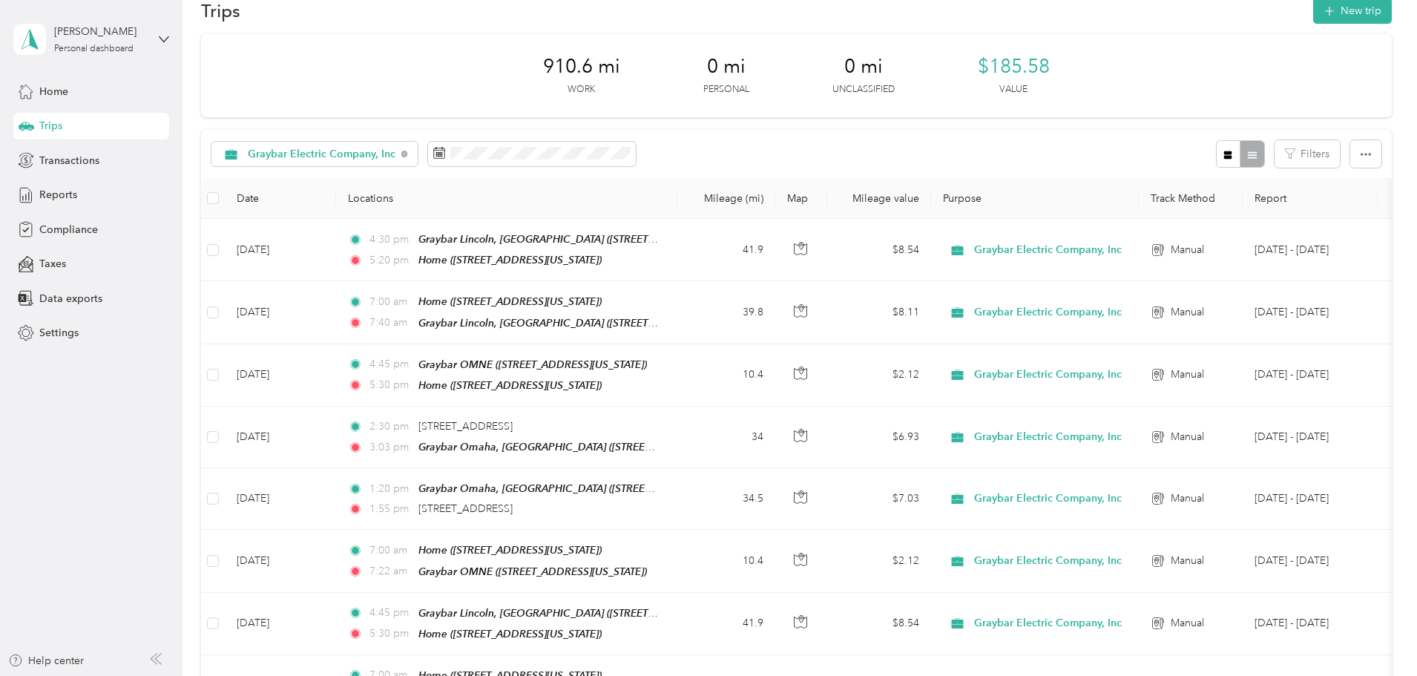
scroll to position [0, 0]
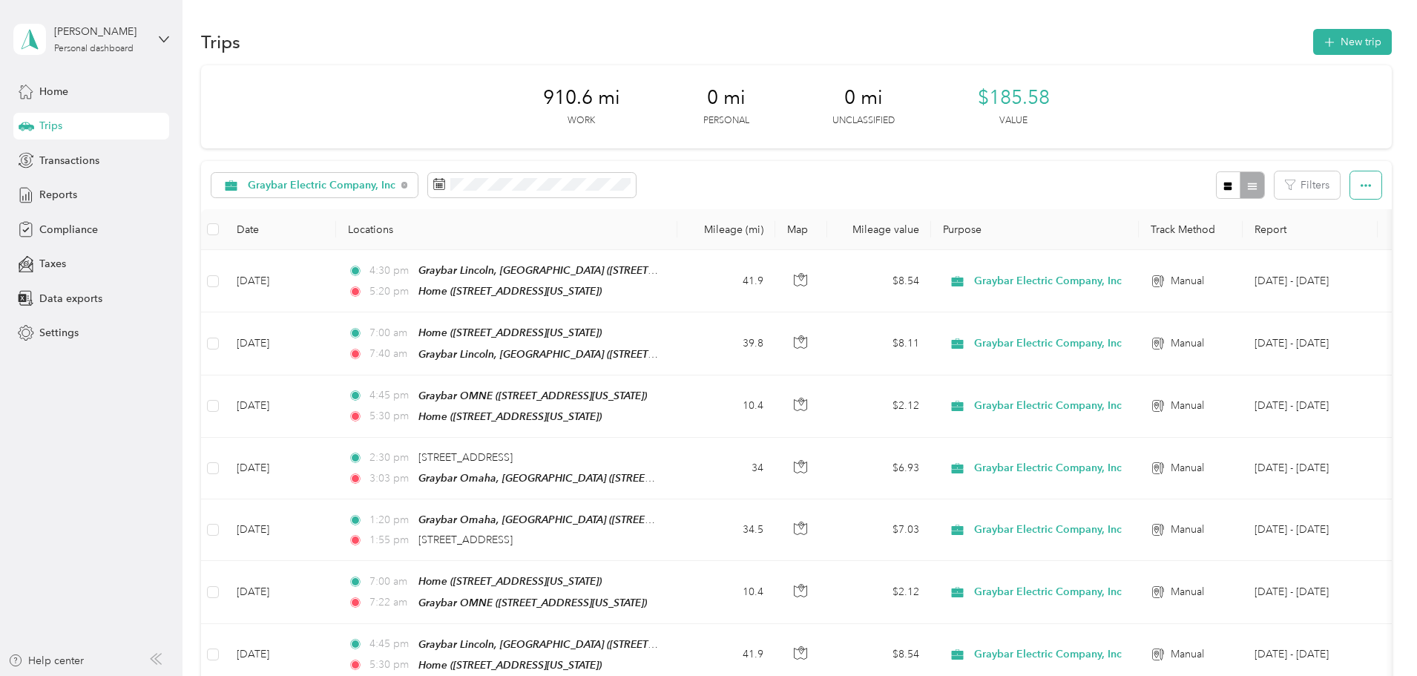
click at [1361, 184] on icon "button" at bounding box center [1366, 185] width 10 height 10
click at [1246, 211] on span "Select all" at bounding box center [1246, 213] width 41 height 13
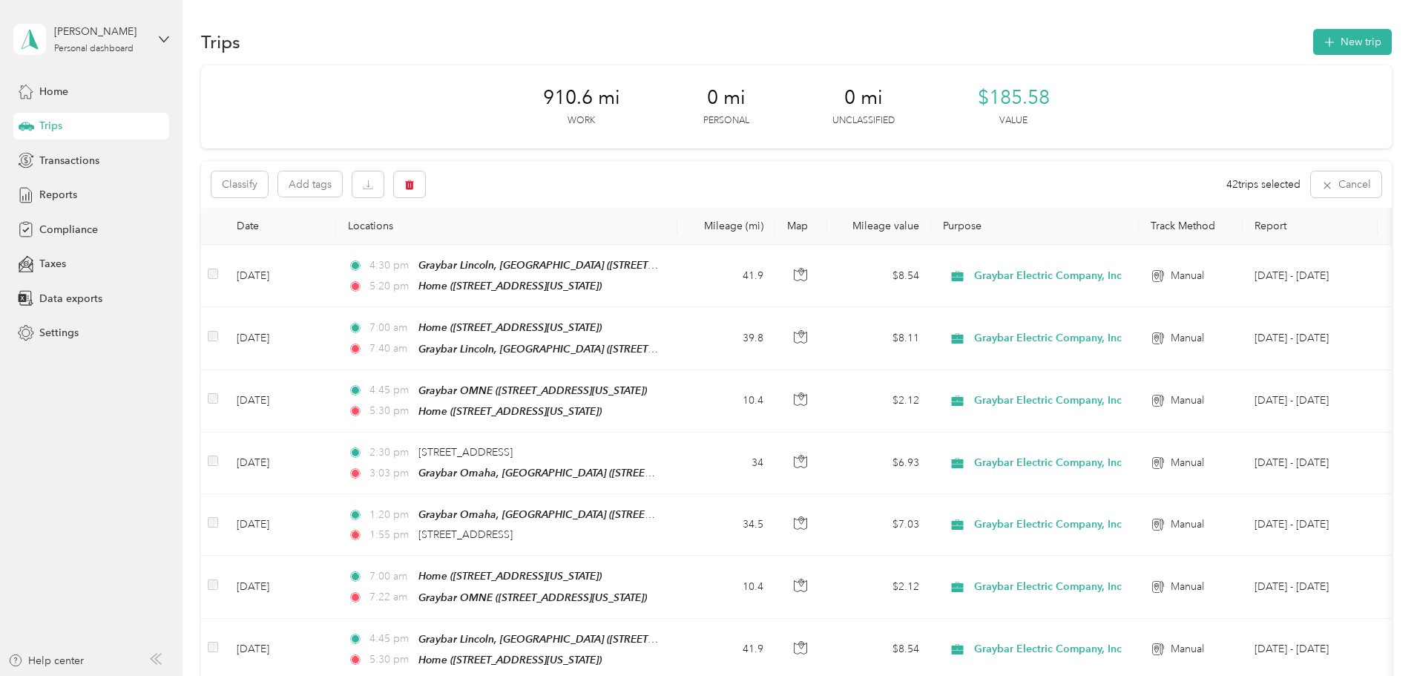
click at [1139, 212] on th "Purpose" at bounding box center [1035, 226] width 208 height 37
click at [373, 187] on icon "button" at bounding box center [368, 185] width 10 height 10
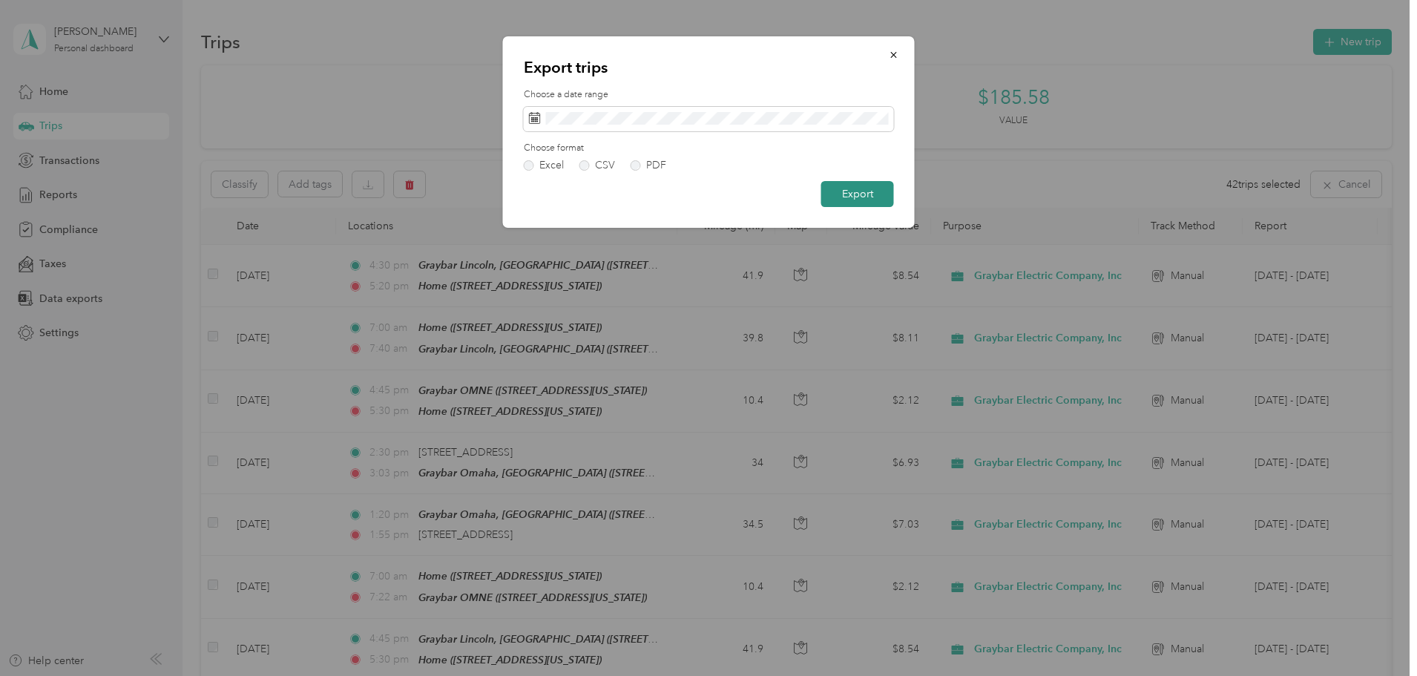
click at [866, 194] on button "Export" at bounding box center [857, 194] width 73 height 26
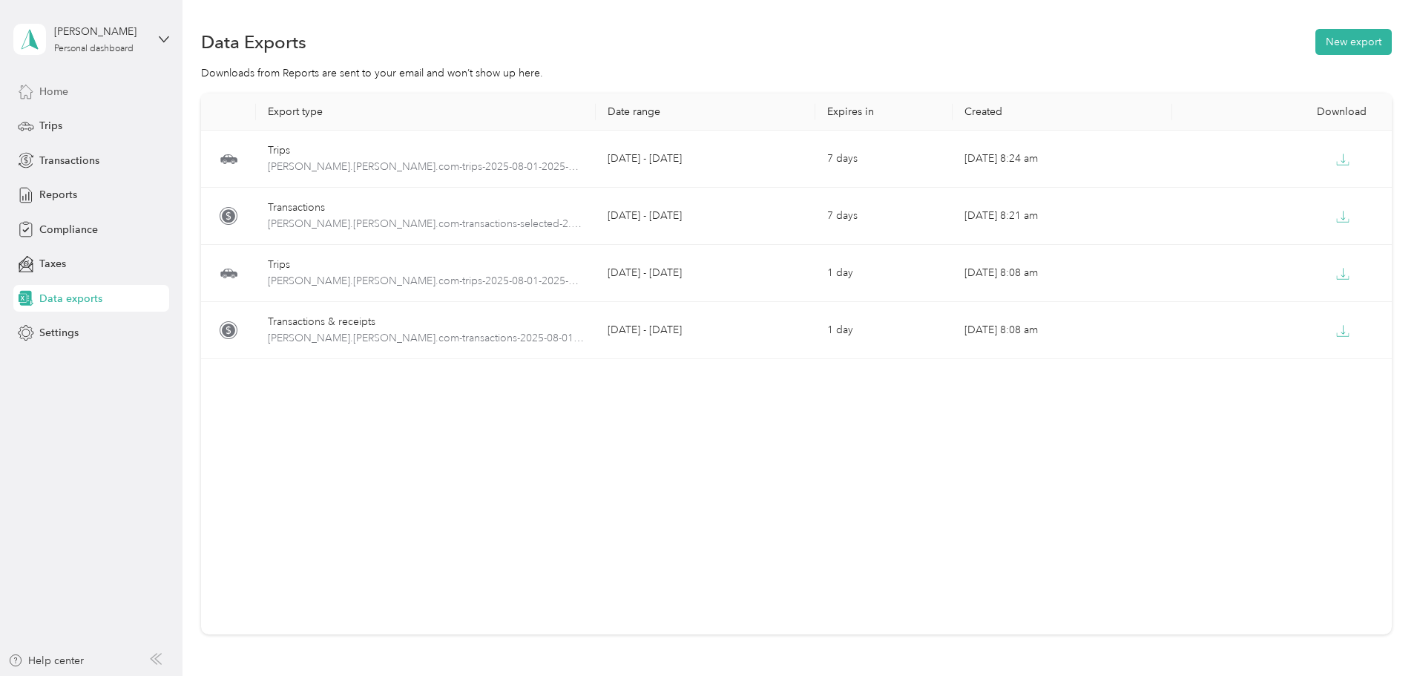
click at [56, 93] on span "Home" at bounding box center [53, 92] width 29 height 16
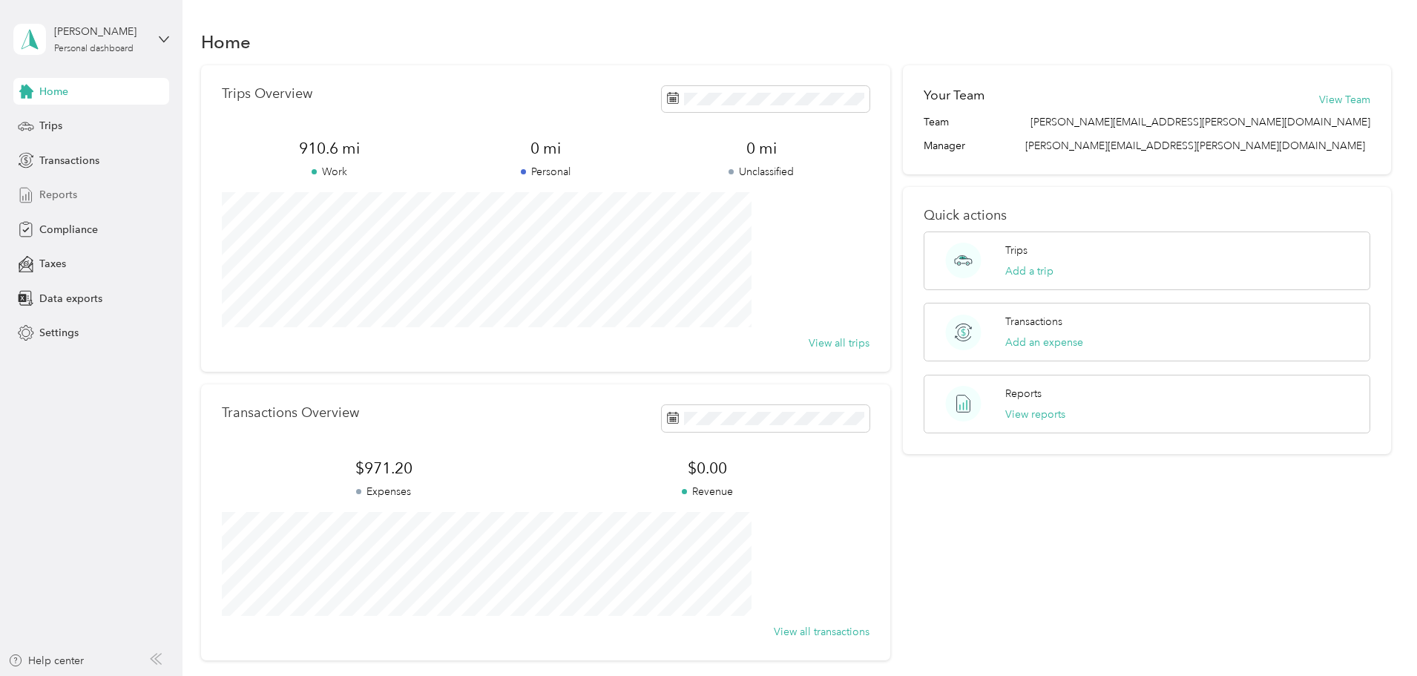
click at [57, 192] on span "Reports" at bounding box center [58, 195] width 38 height 16
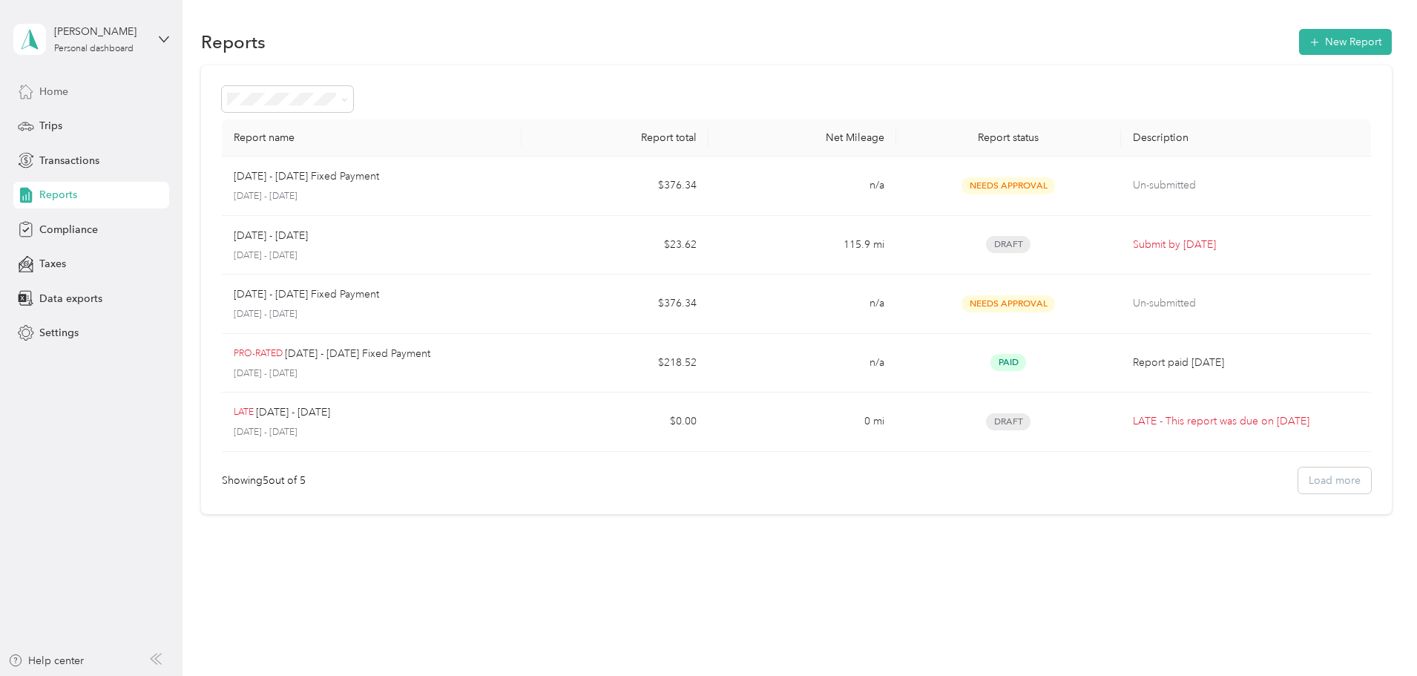
click at [55, 99] on span "Home" at bounding box center [53, 92] width 29 height 16
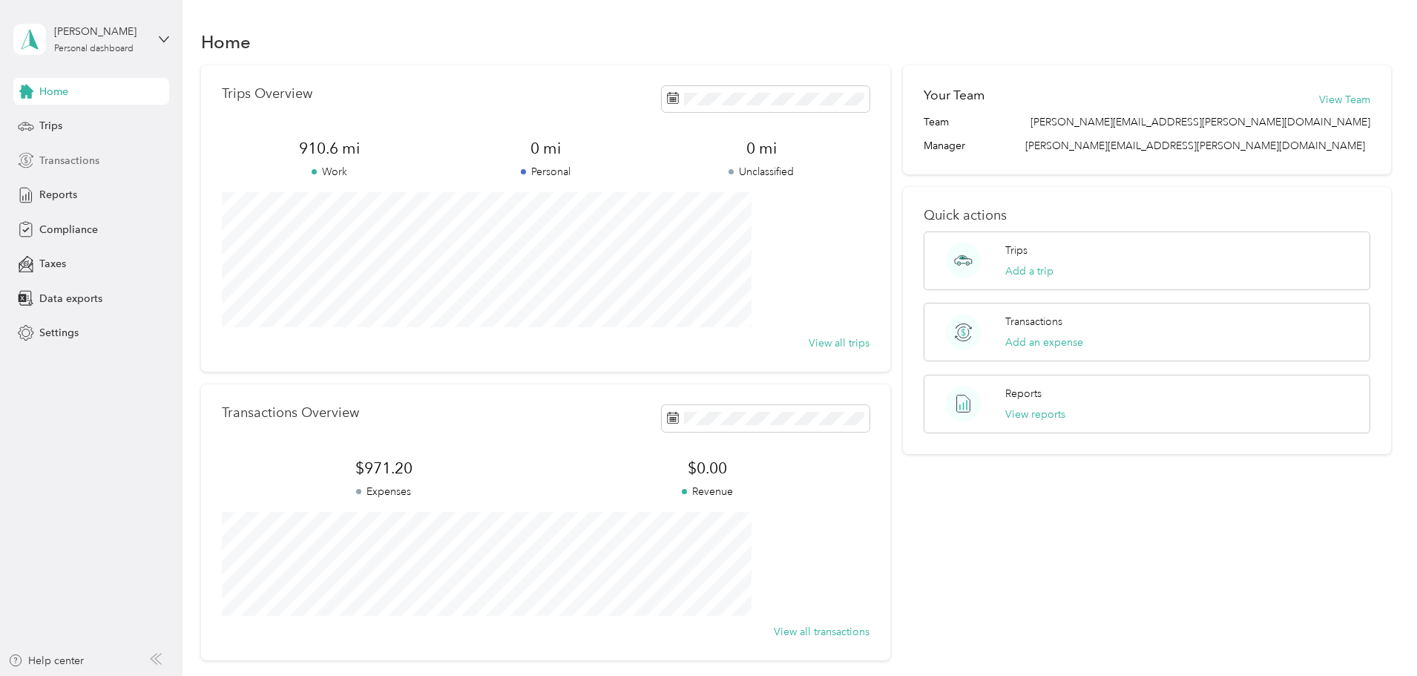
click at [73, 164] on span "Transactions" at bounding box center [69, 161] width 60 height 16
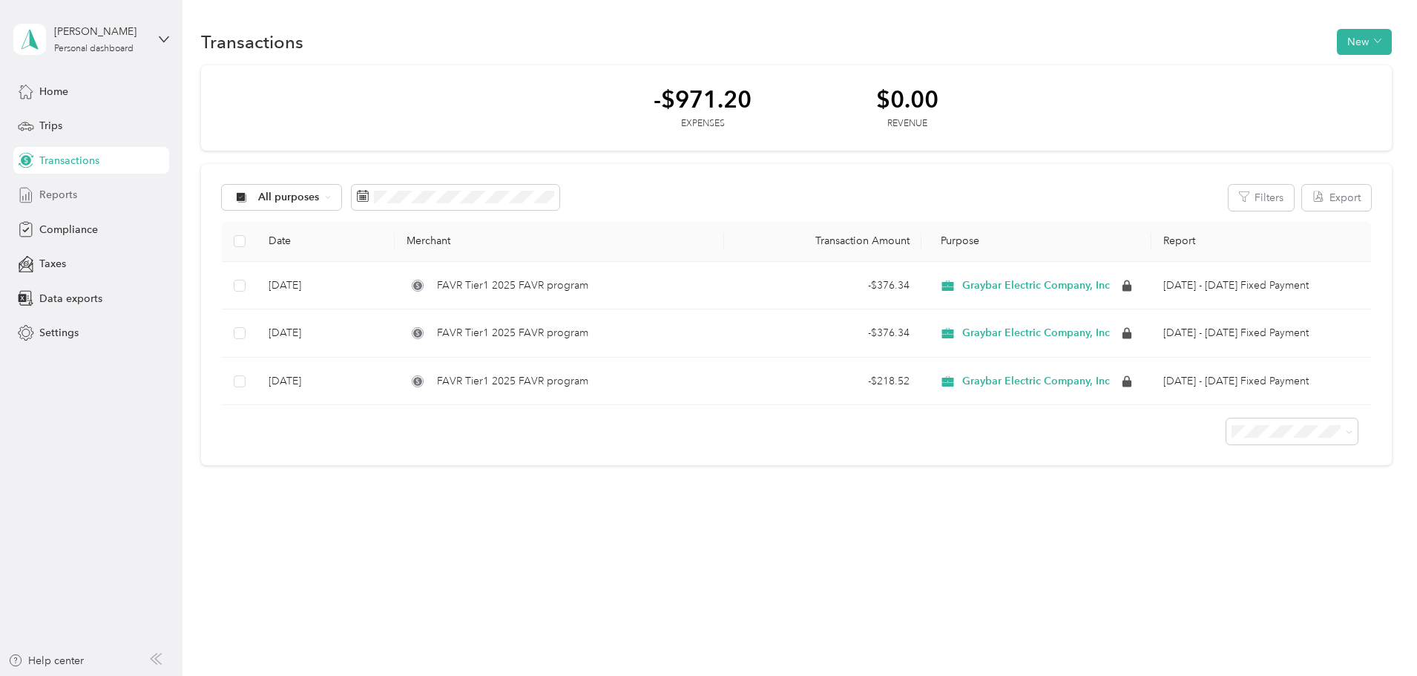
click at [68, 196] on span "Reports" at bounding box center [58, 195] width 38 height 16
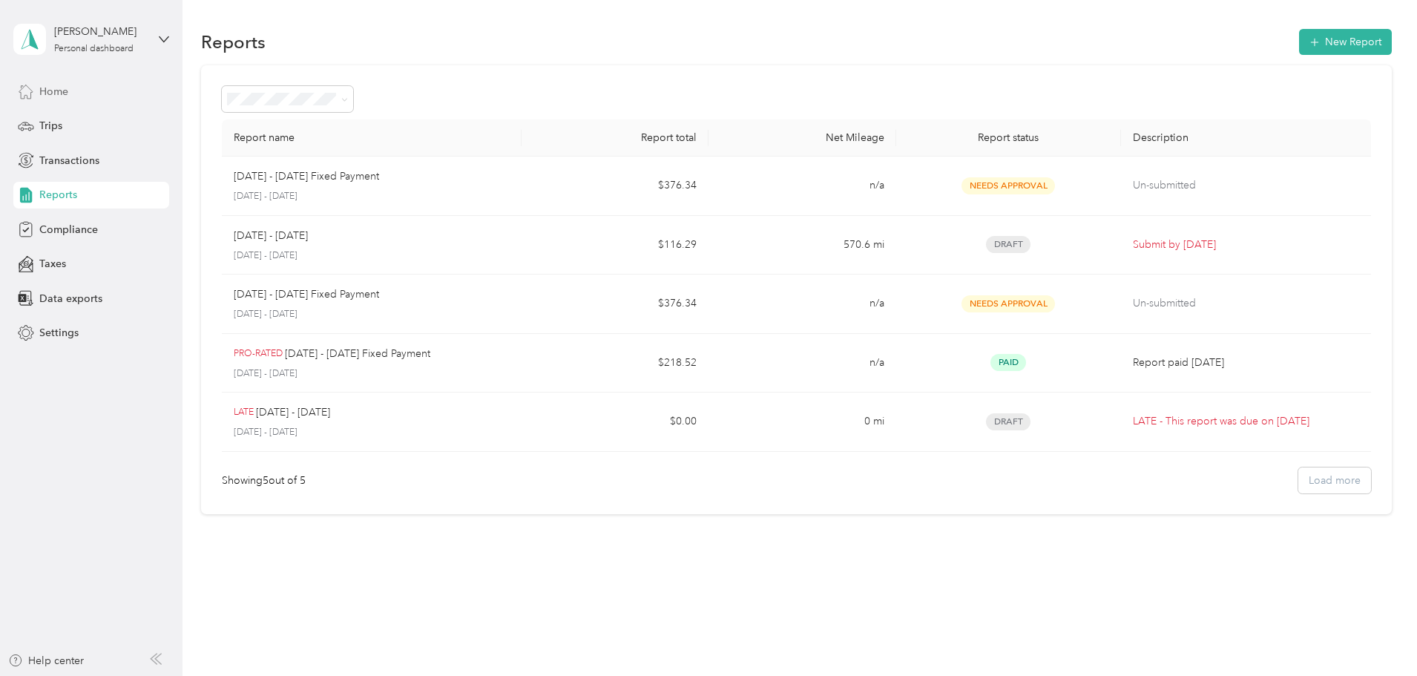
click at [64, 93] on span "Home" at bounding box center [53, 92] width 29 height 16
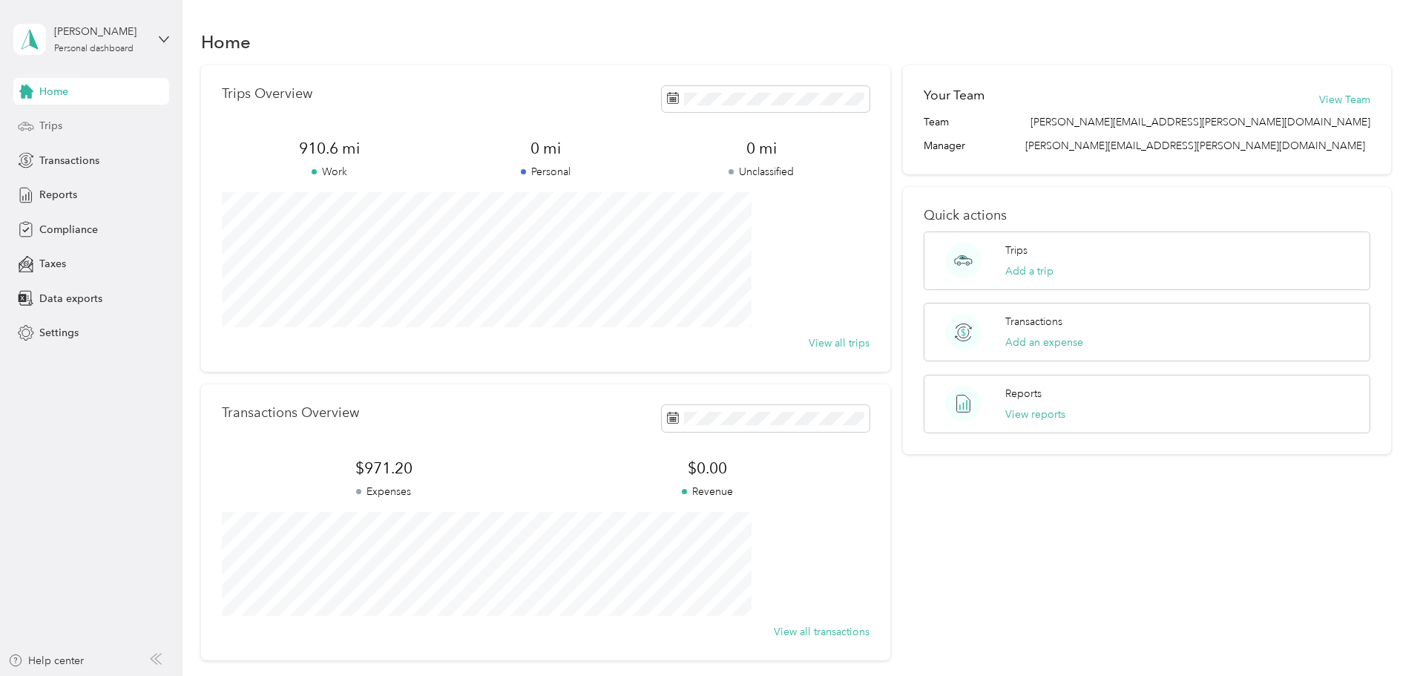
click at [45, 132] on span "Trips" at bounding box center [50, 126] width 23 height 16
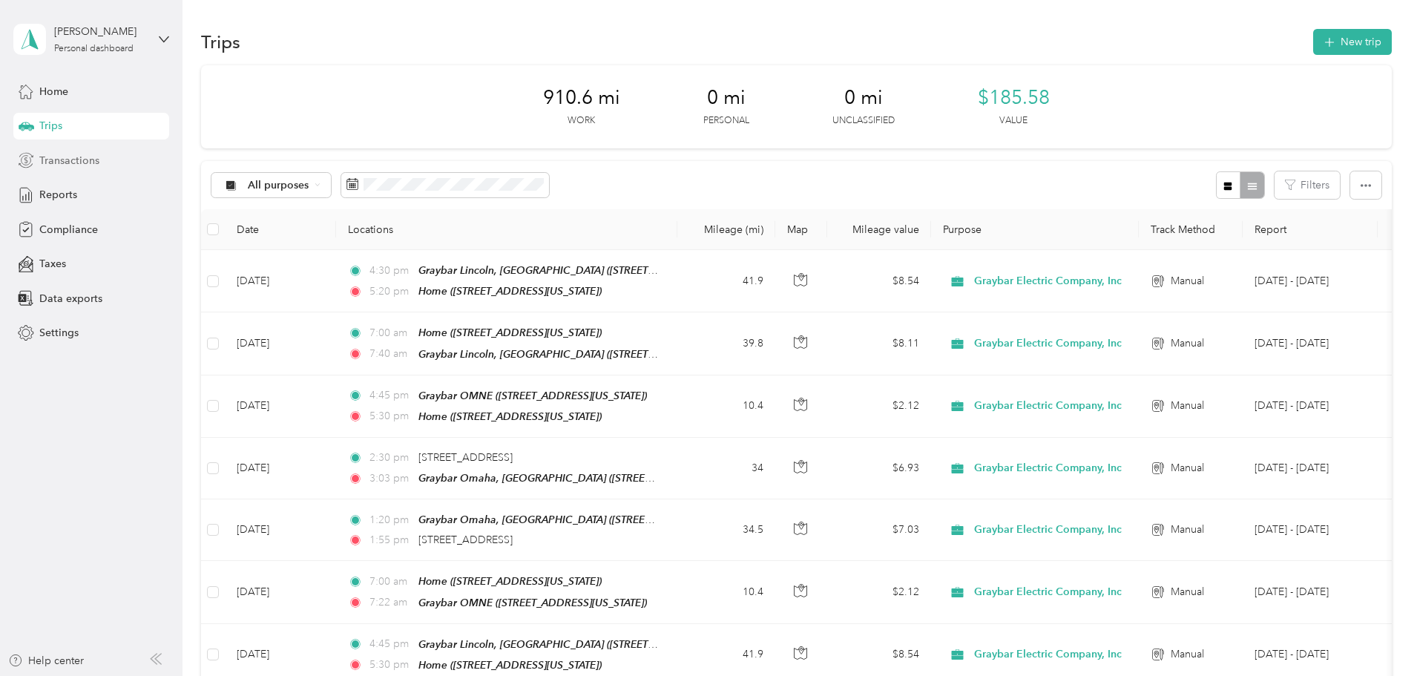
click at [78, 162] on span "Transactions" at bounding box center [69, 161] width 60 height 16
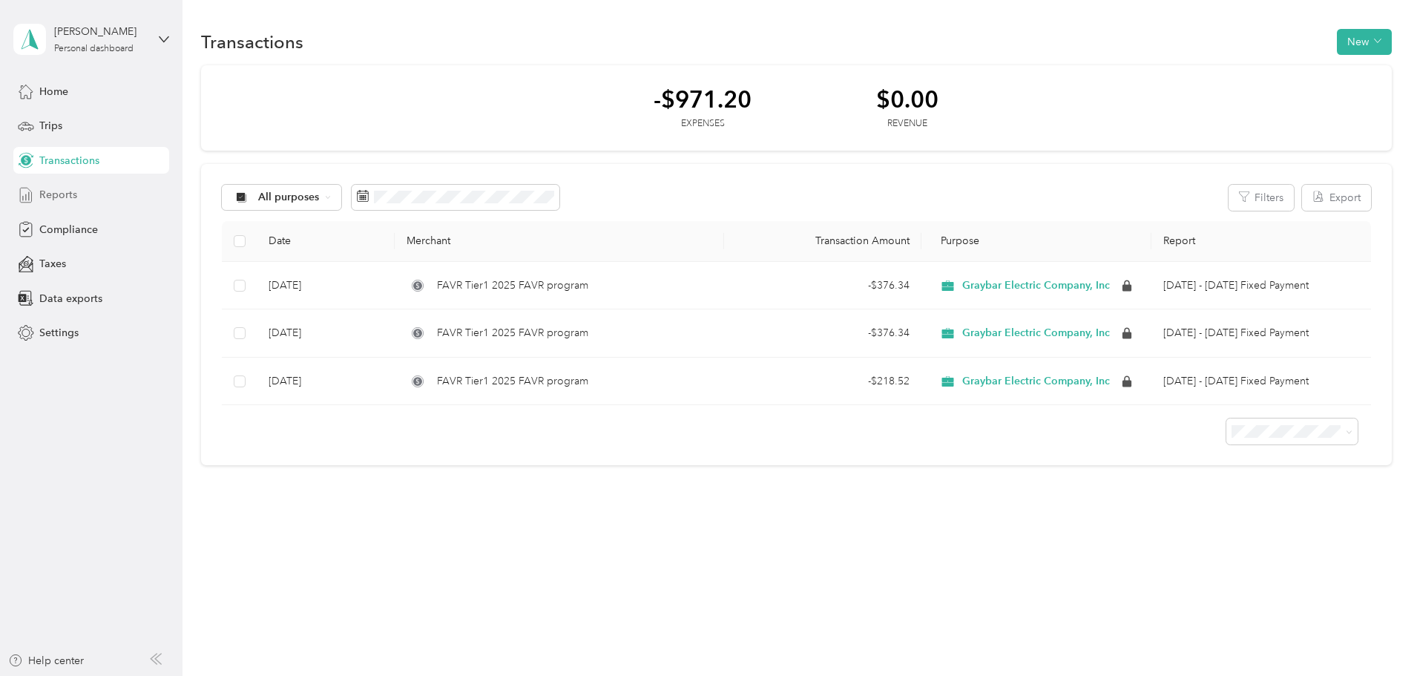
click at [65, 189] on span "Reports" at bounding box center [58, 195] width 38 height 16
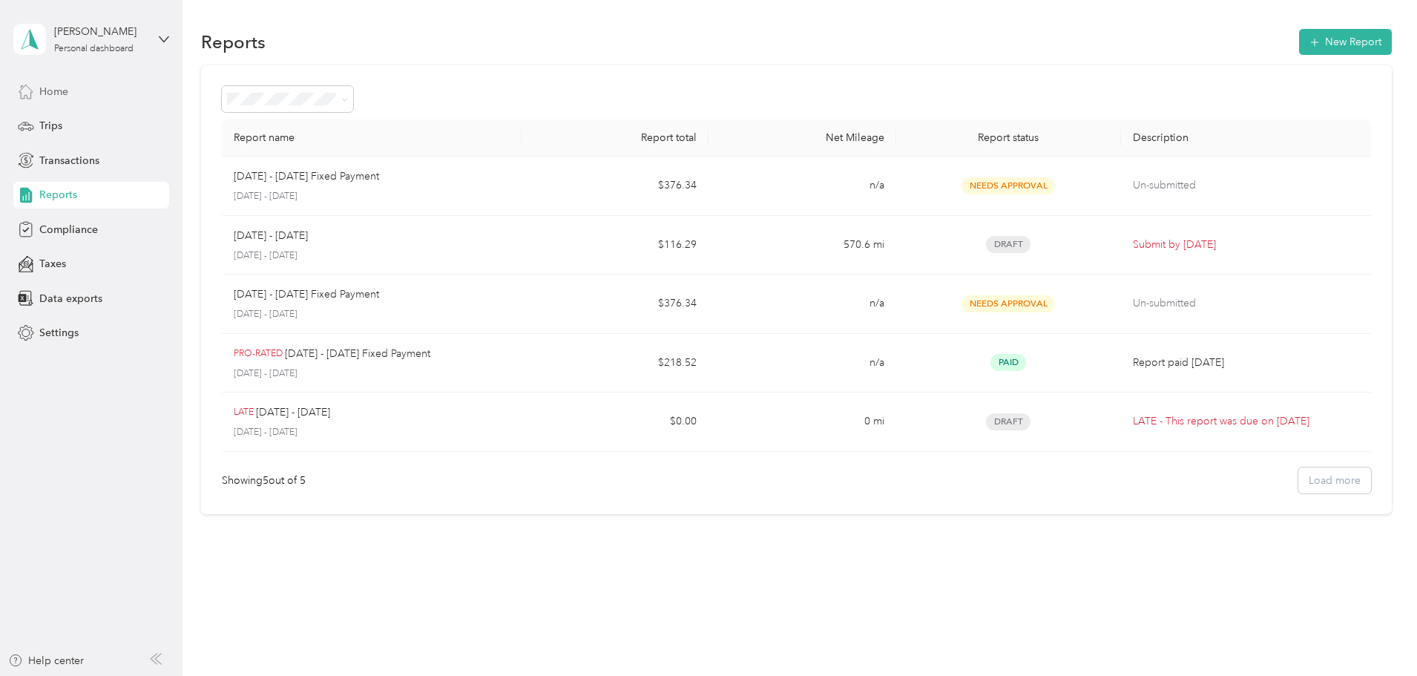
click at [56, 91] on span "Home" at bounding box center [53, 92] width 29 height 16
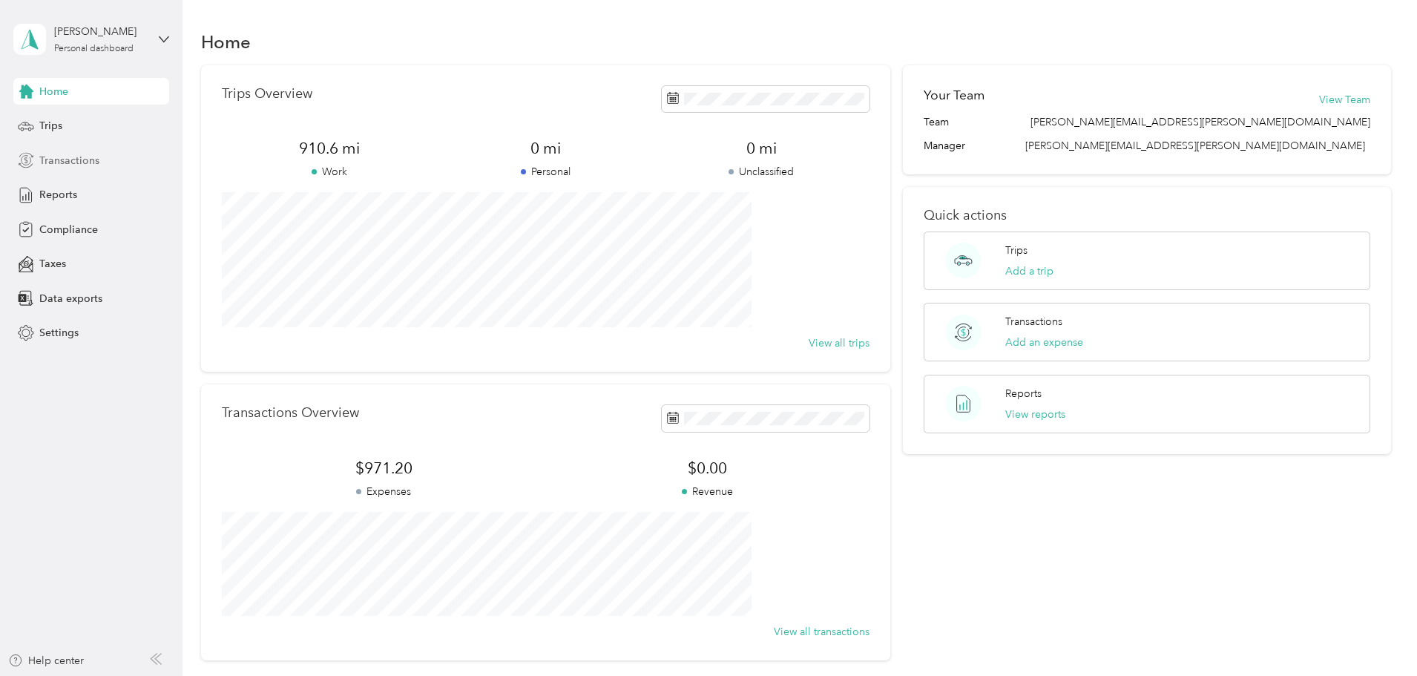
click at [73, 161] on span "Transactions" at bounding box center [69, 161] width 60 height 16
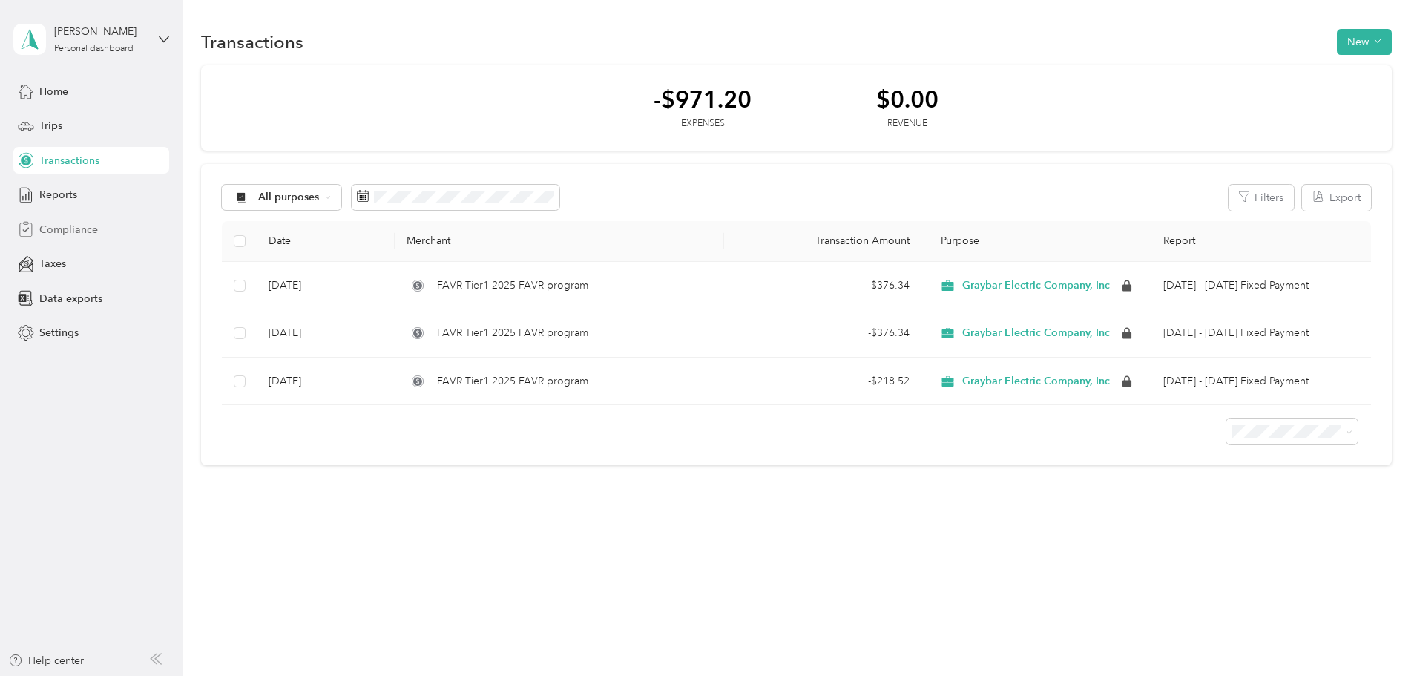
click at [86, 230] on span "Compliance" at bounding box center [68, 230] width 59 height 16
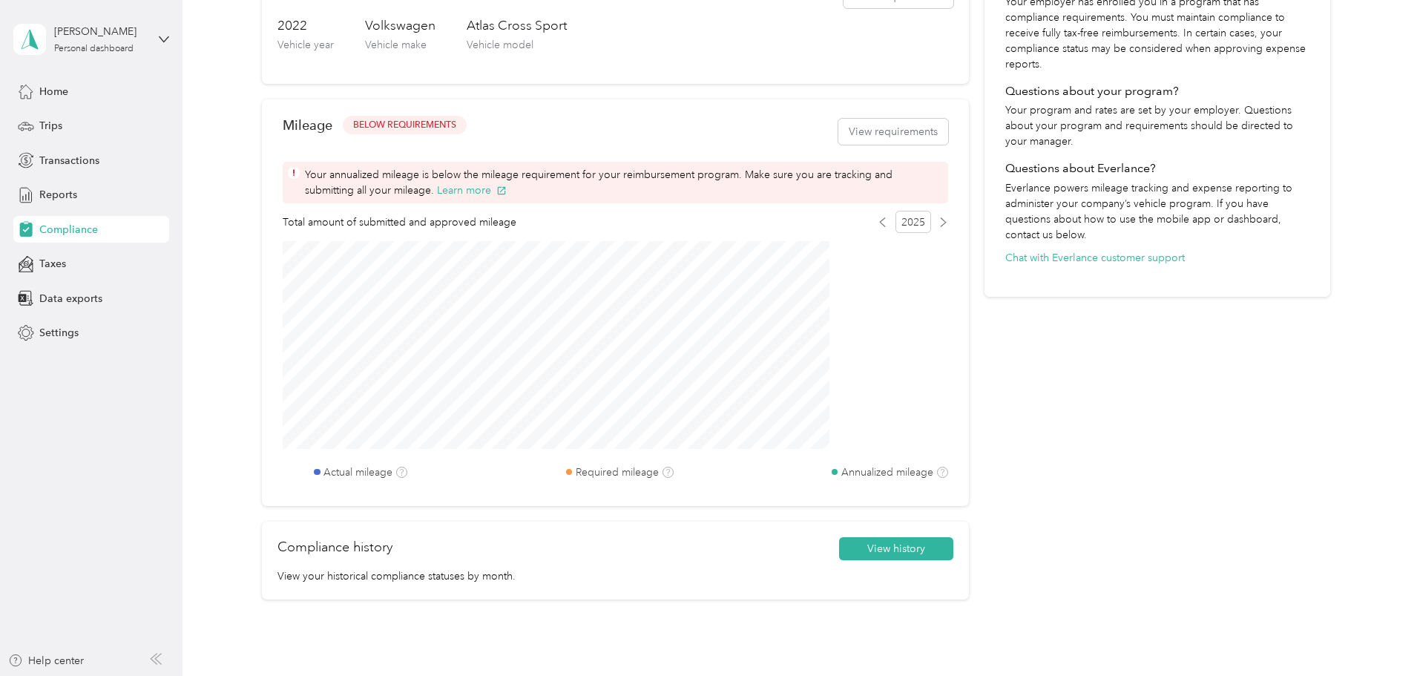
scroll to position [445, 0]
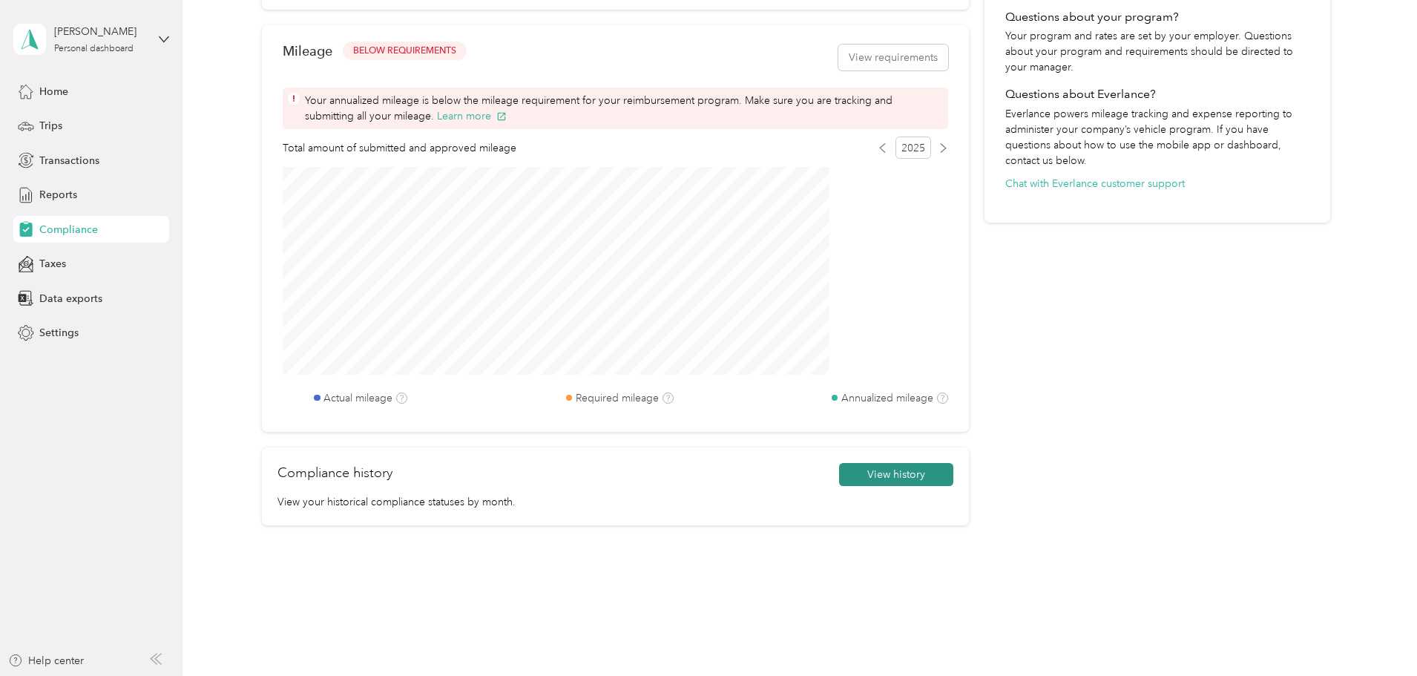
click at [887, 487] on button "View history" at bounding box center [896, 475] width 114 height 24
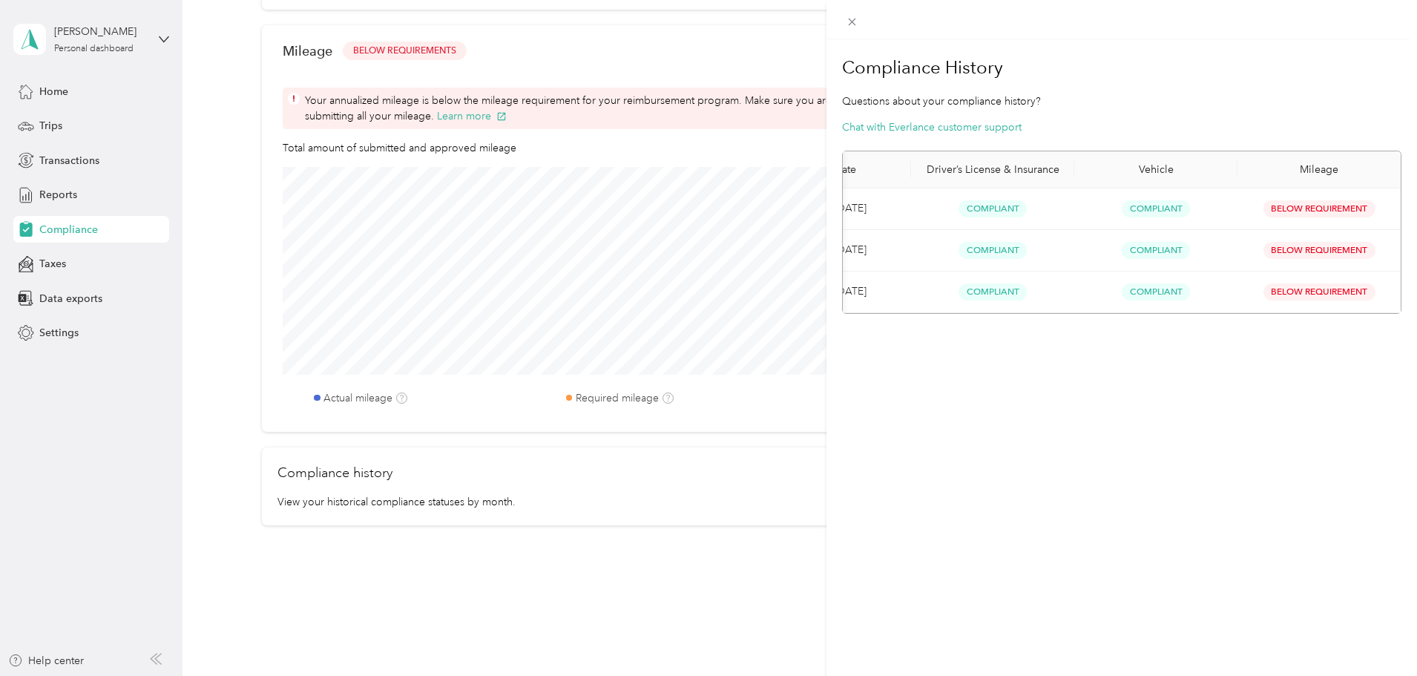
scroll to position [0, 0]
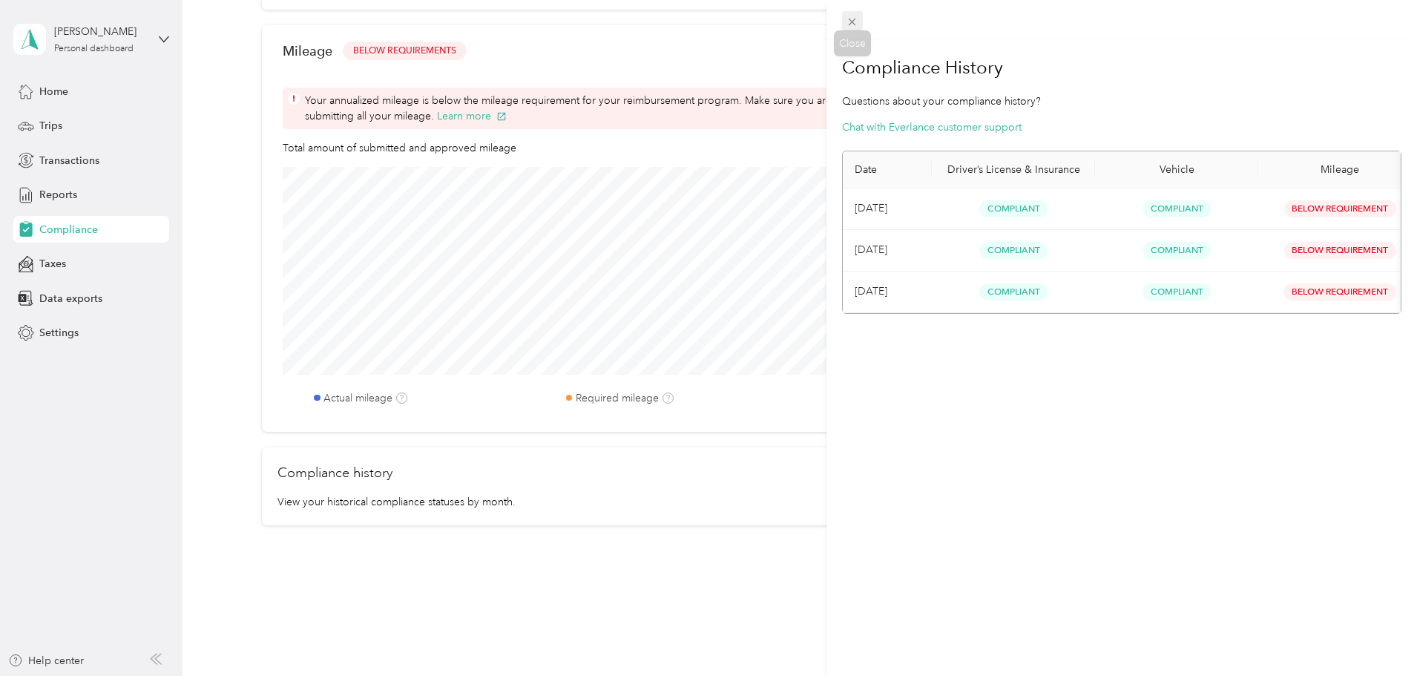
click at [850, 22] on icon at bounding box center [852, 22] width 13 height 13
